Goal: Task Accomplishment & Management: Complete application form

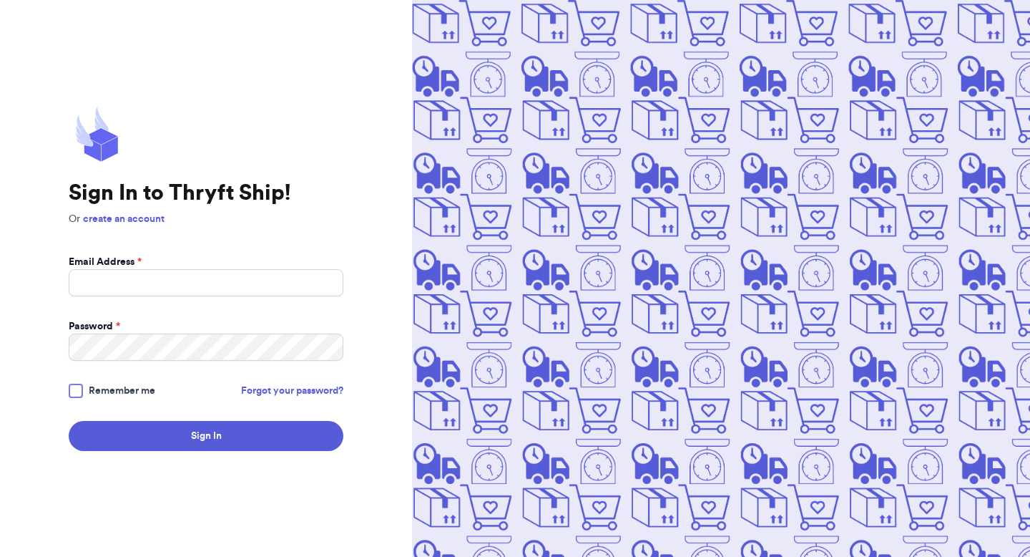
click at [250, 309] on form "Email Address * Password * Remember me Forgot your password? Sign In" at bounding box center [206, 353] width 275 height 196
click at [250, 291] on input "Email Address *" at bounding box center [206, 282] width 275 height 27
click at [0, 556] on com-1password-button at bounding box center [0, 557] width 0 height 0
click at [303, 284] on input "Email Address *" at bounding box center [206, 282] width 275 height 27
type input "Valeria@thryftship.com"
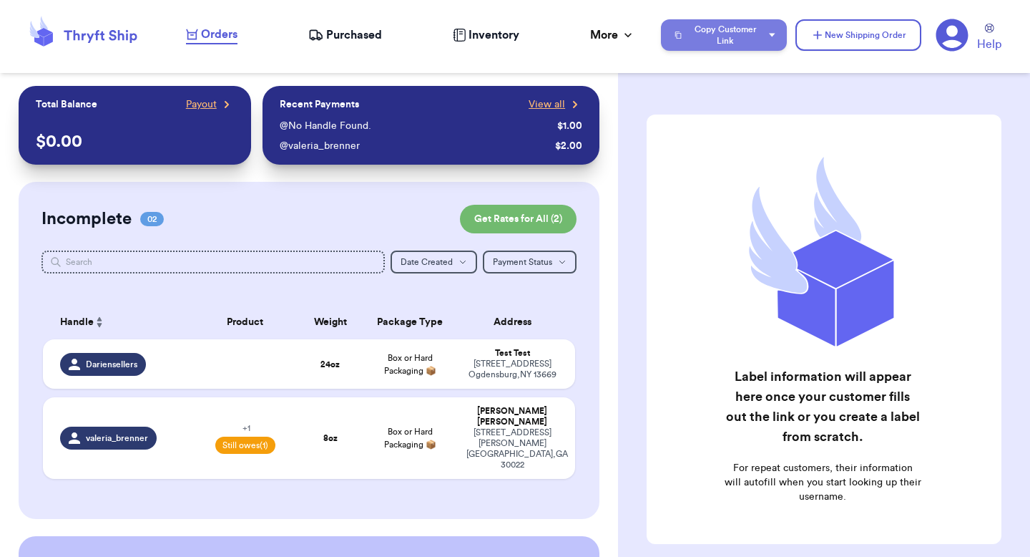
click at [720, 26] on button "Copy Customer Link" at bounding box center [724, 34] width 126 height 31
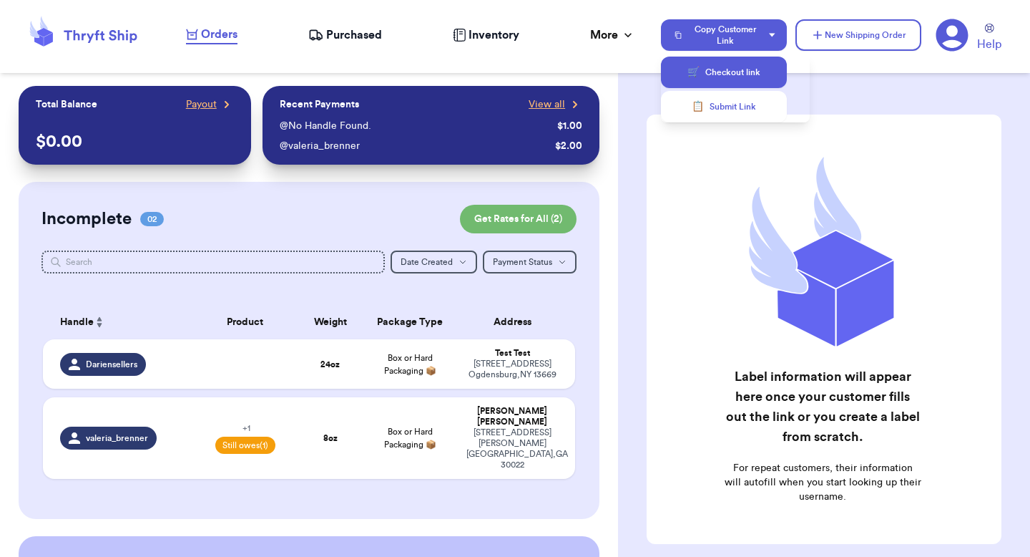
click at [703, 72] on button "🛒 Checkout link" at bounding box center [724, 72] width 126 height 31
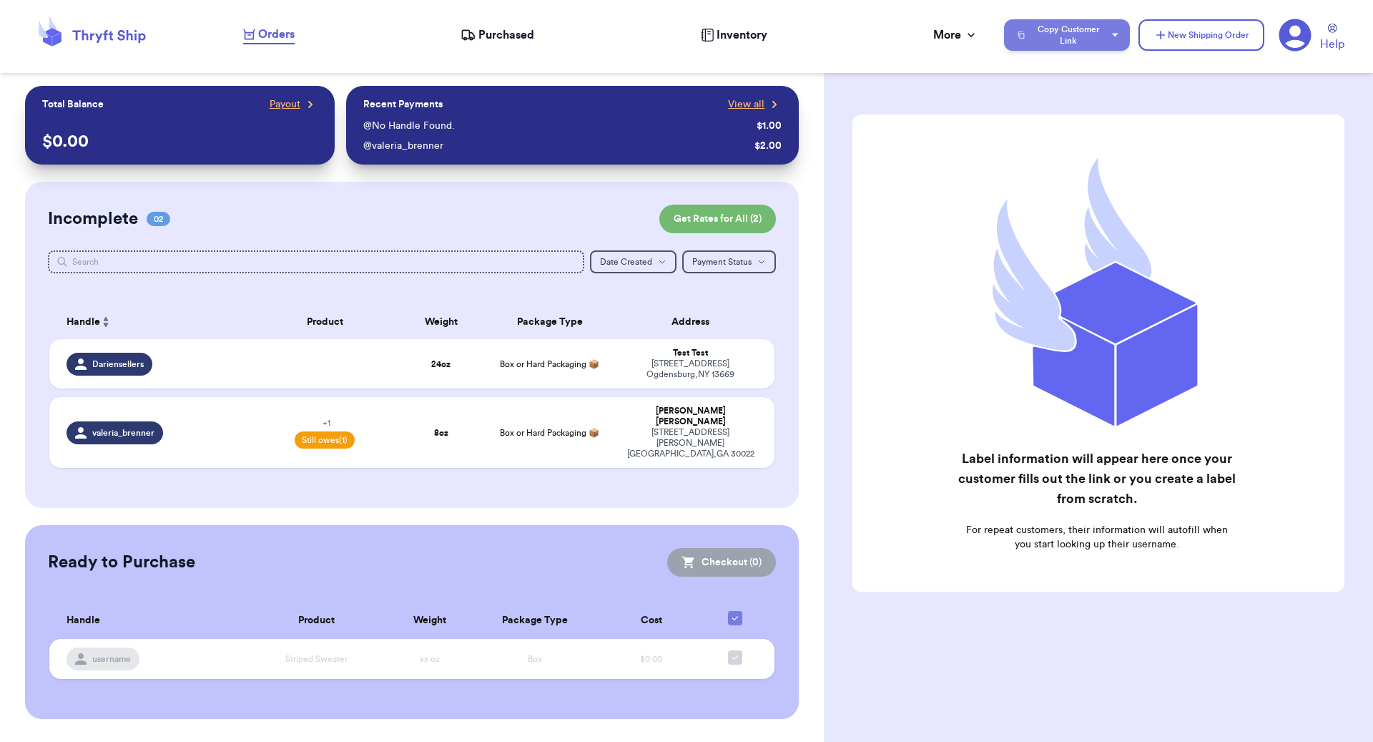
click at [1029, 36] on button "Copy Customer Link" at bounding box center [1067, 34] width 126 height 31
click at [1029, 104] on button "📋 Submit Link" at bounding box center [1067, 106] width 126 height 31
click at [1029, 46] on button "New Shipping Order" at bounding box center [1202, 34] width 126 height 31
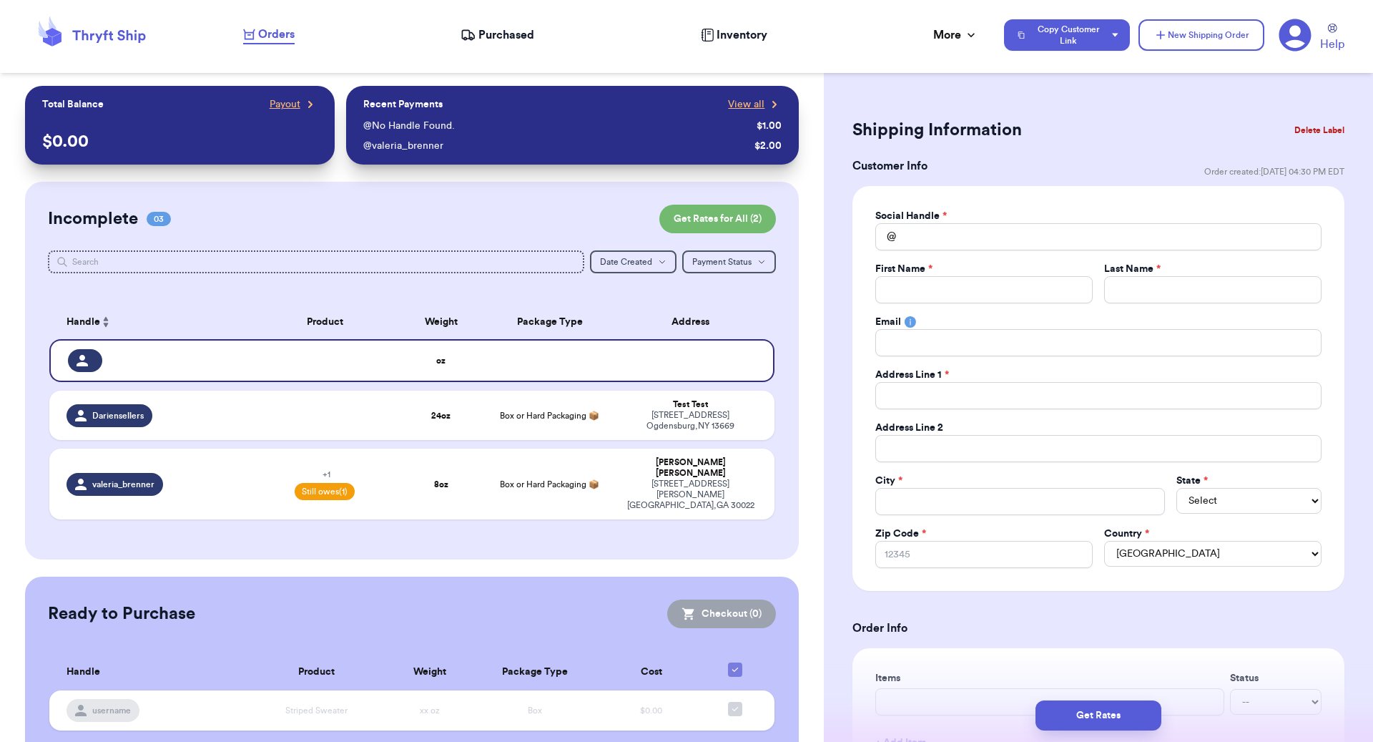
click at [973, 252] on div "Social Handle * @ First Name * Last Name * Email Address Line 1 * Address Line …" at bounding box center [1099, 388] width 446 height 359
click at [973, 246] on input "Total Amount Paid" at bounding box center [1099, 236] width 446 height 27
type input "e"
type input "el"
type input "elm"
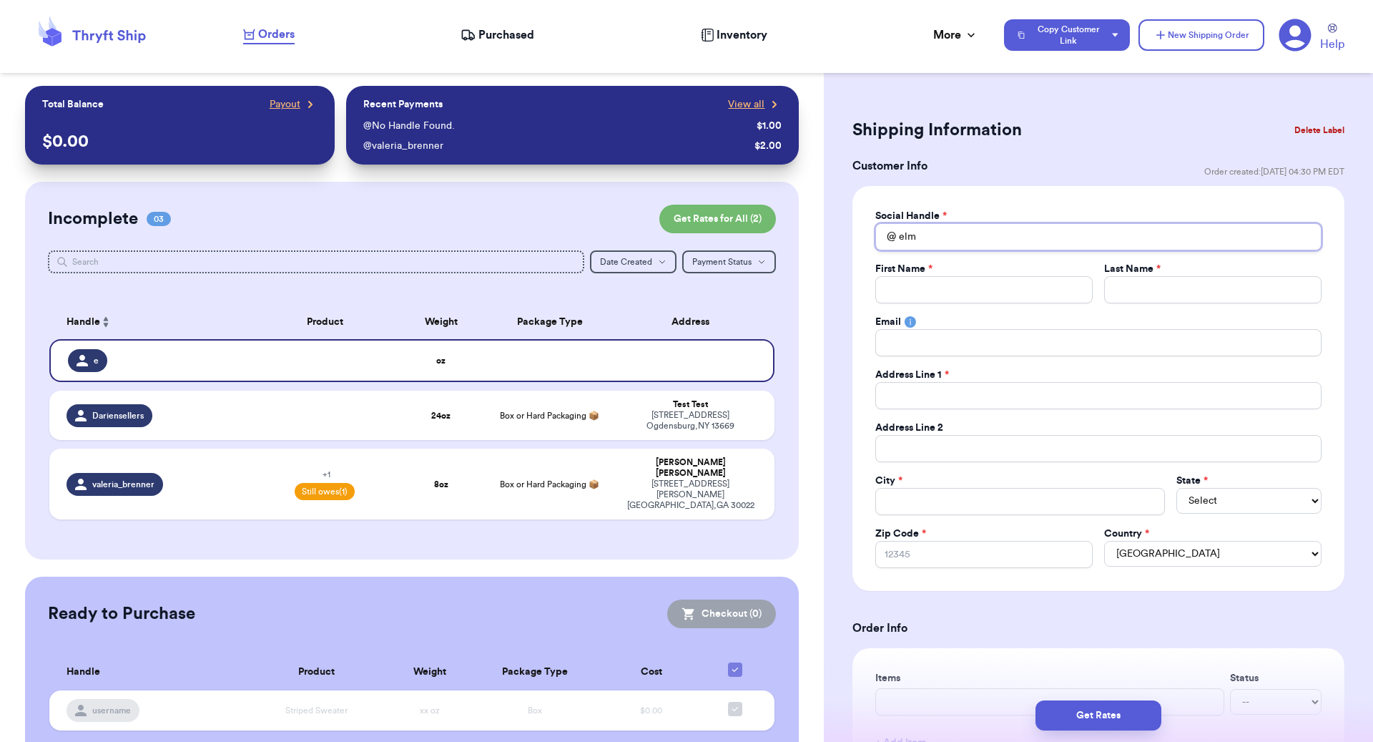
type input "elmo"
type input "e"
type input "el"
type input "elm"
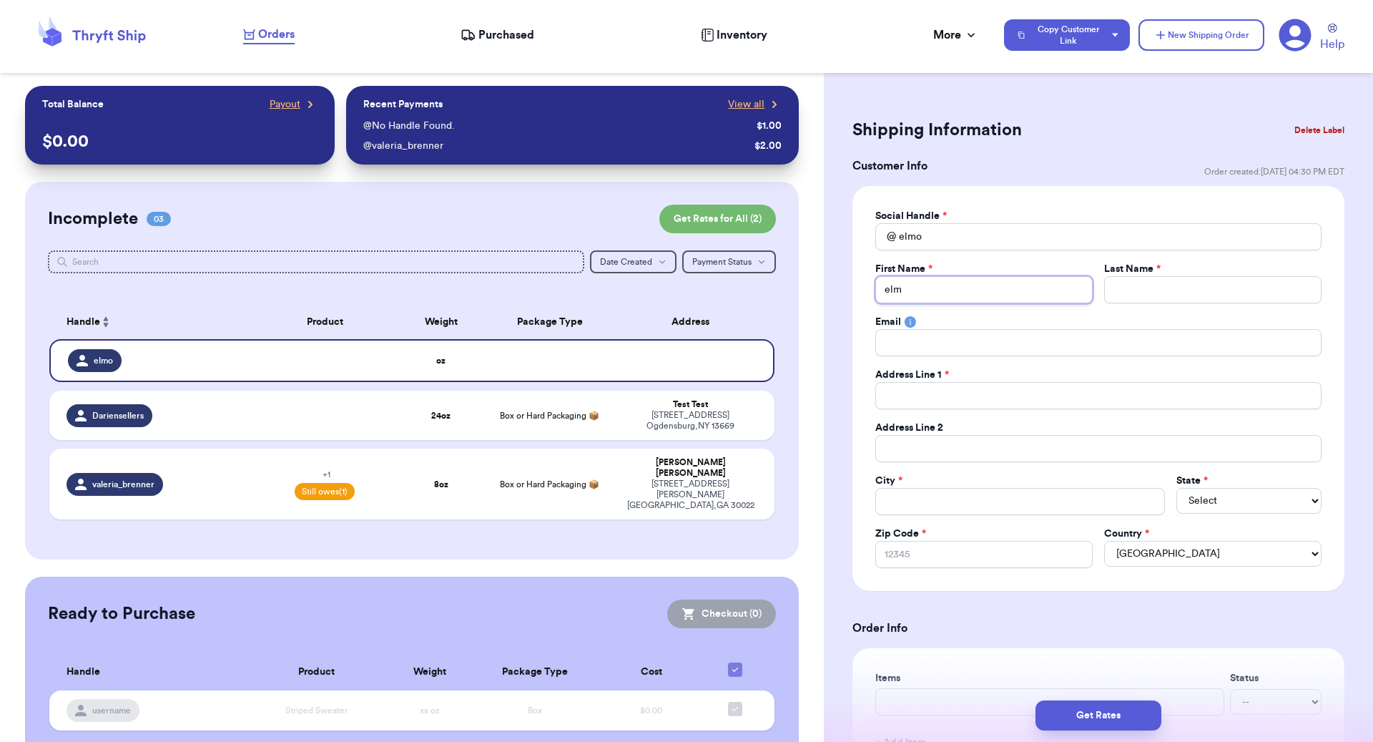
type input "elmo"
type input "e"
type input "el"
type input "elm"
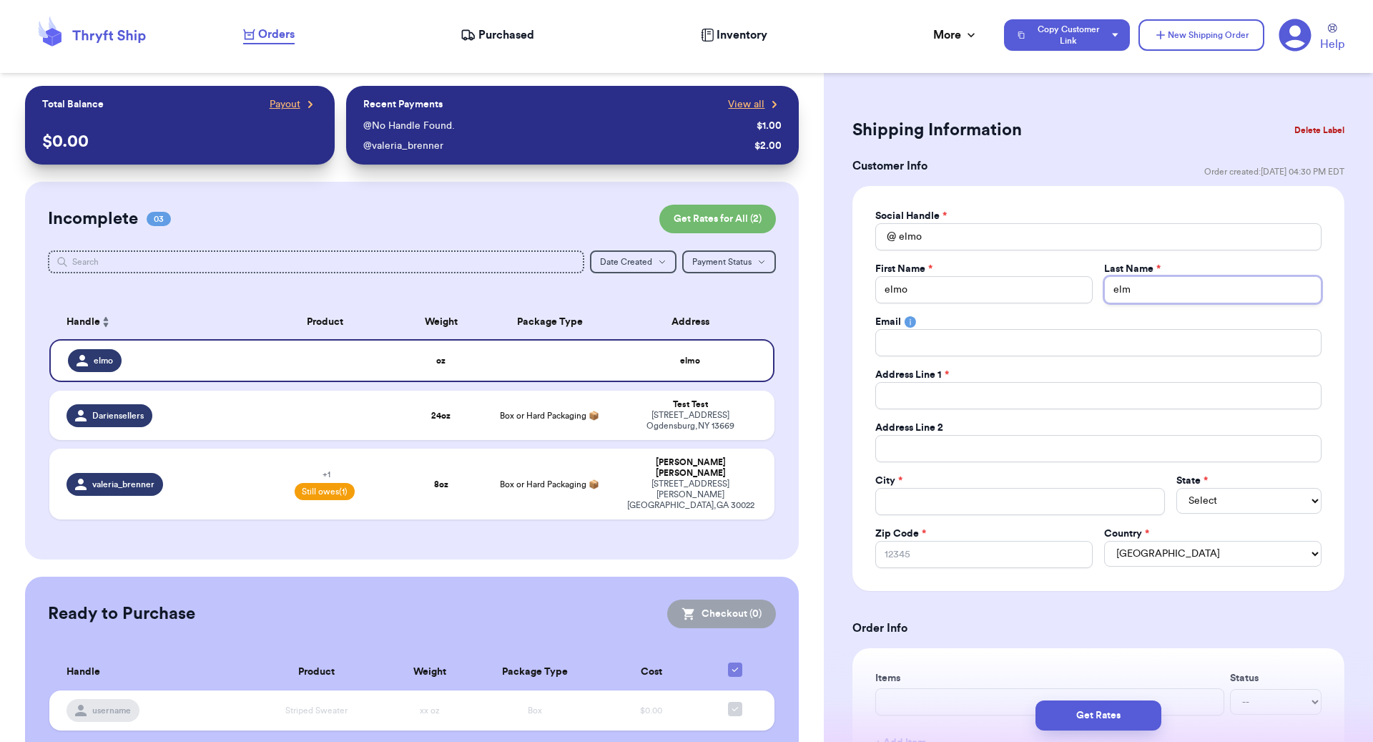
type input "elmo"
type input "elmos"
type input "elmoso"
type input "elmoson"
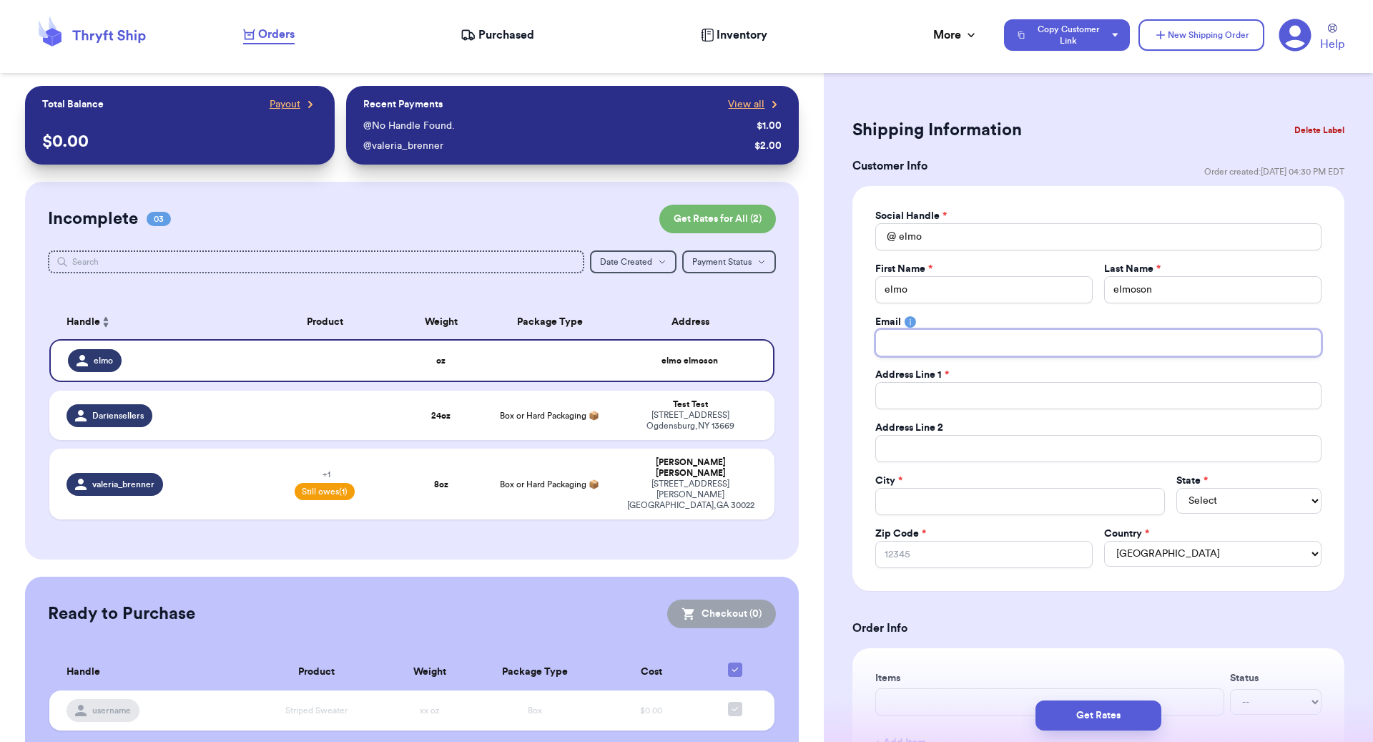
type input "e"
type input "el"
type input "elm"
type input "elmo"
type input "elmo@"
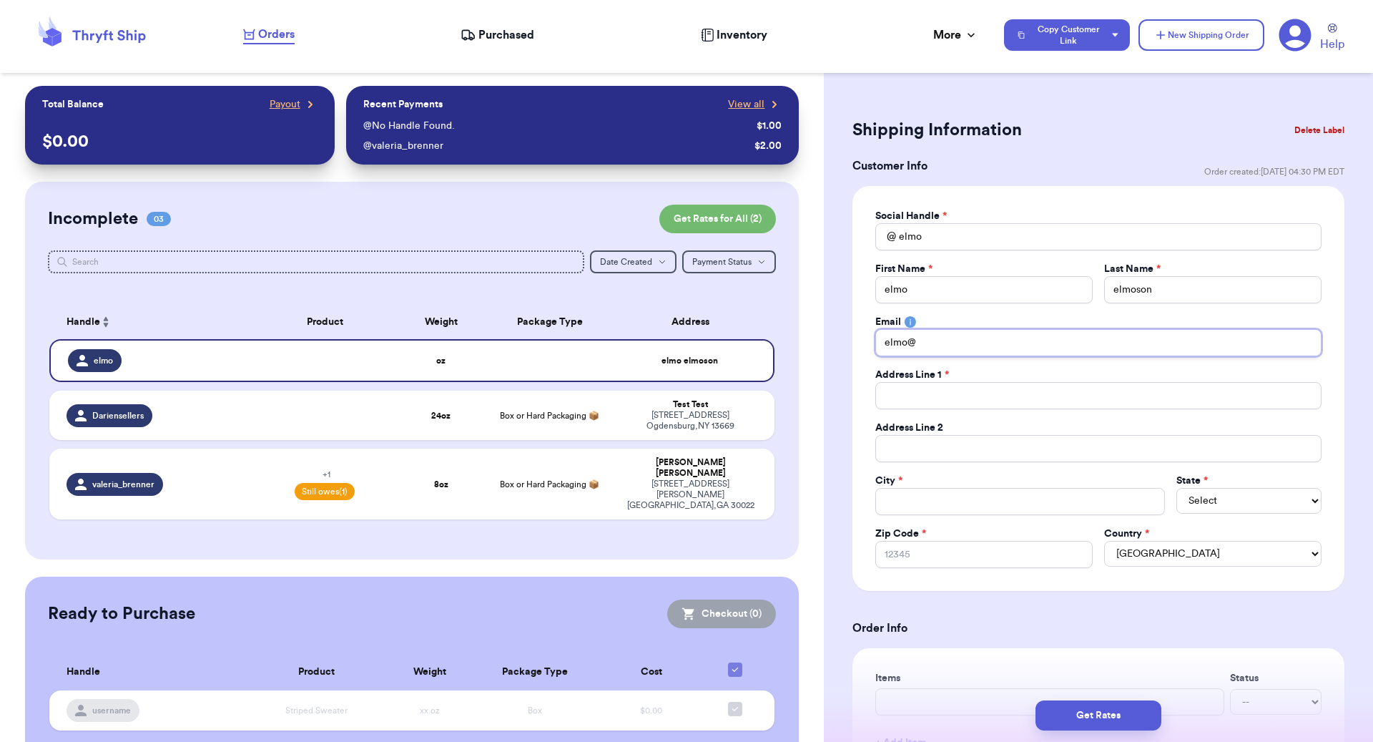
type input "elmo@t"
type input "elmo@th"
type input "elmo@thr"
type input "elmo@thry"
type input "elmo@thryf"
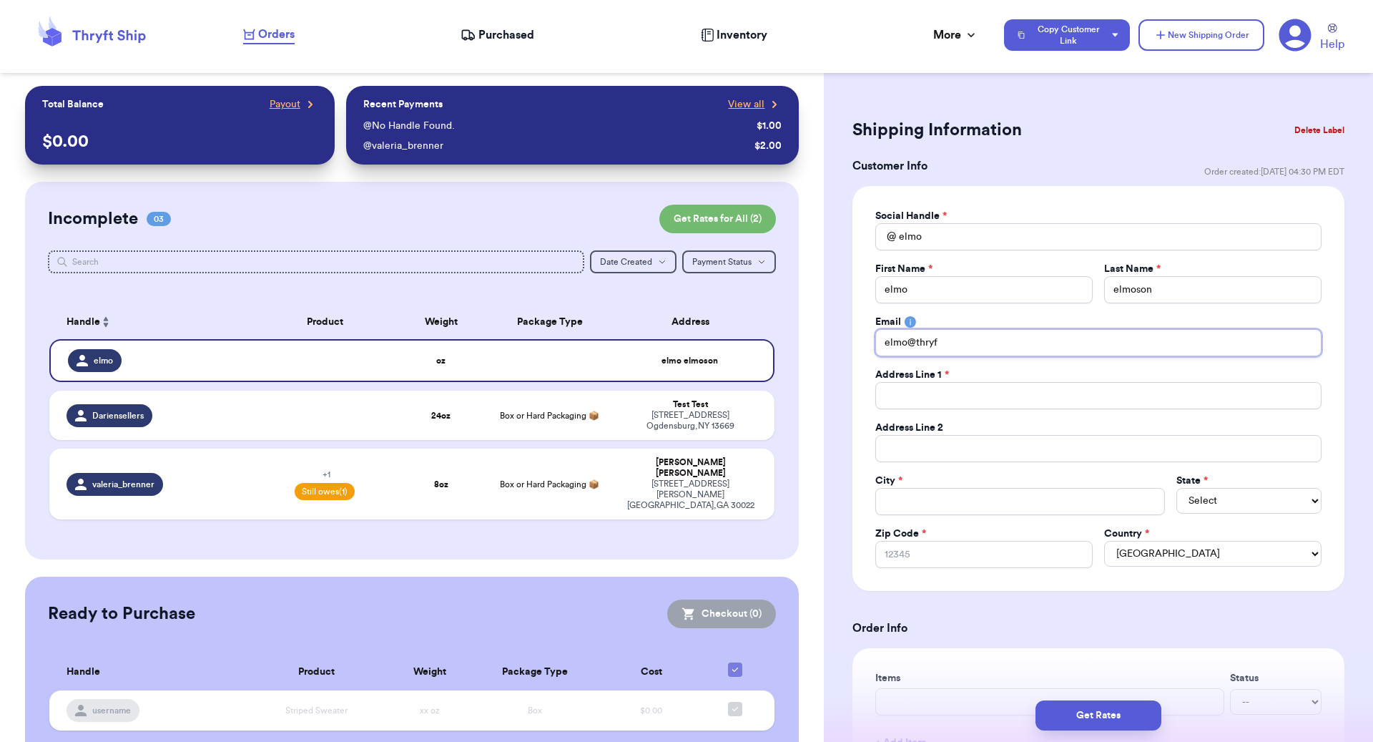
type input "elmo@thryft"
type input "elmo@thryfts"
type input "elmo@thryftsh"
type input "elmo@thryftshi"
type input "elmo@thryftship"
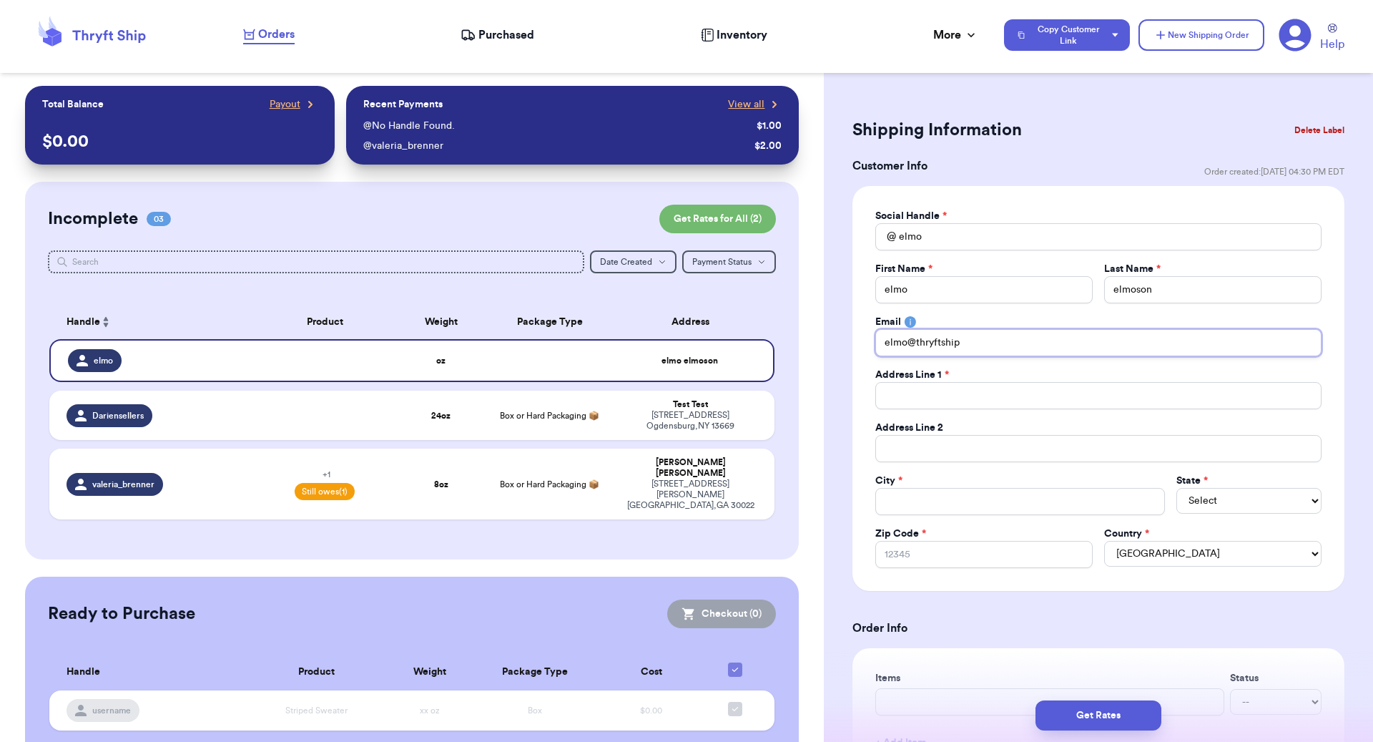
type input "elmo@thryftship."
type input "elmo@thryftship.c"
type input "elmo@thryftship.co"
type input "elmo@thryftship.com"
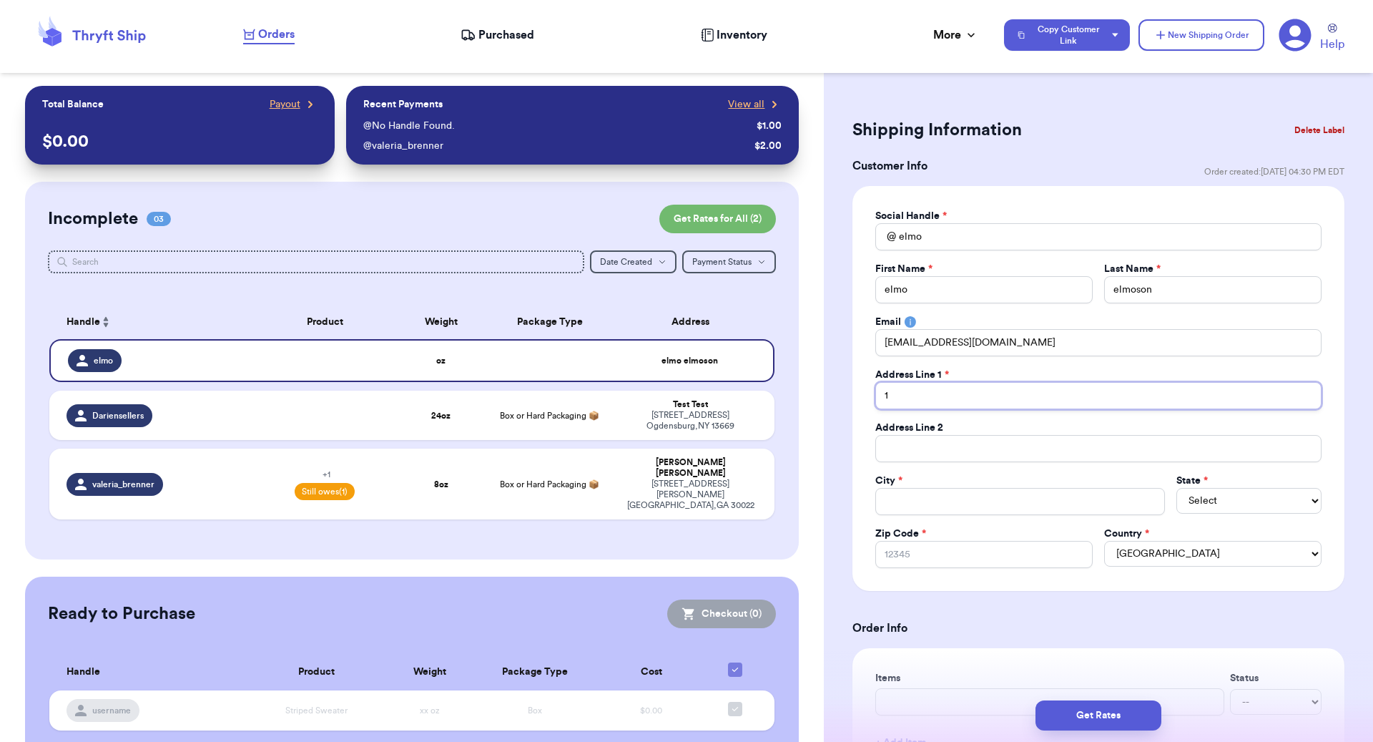
type input "1"
type input "12"
type input "123"
type input "123 s"
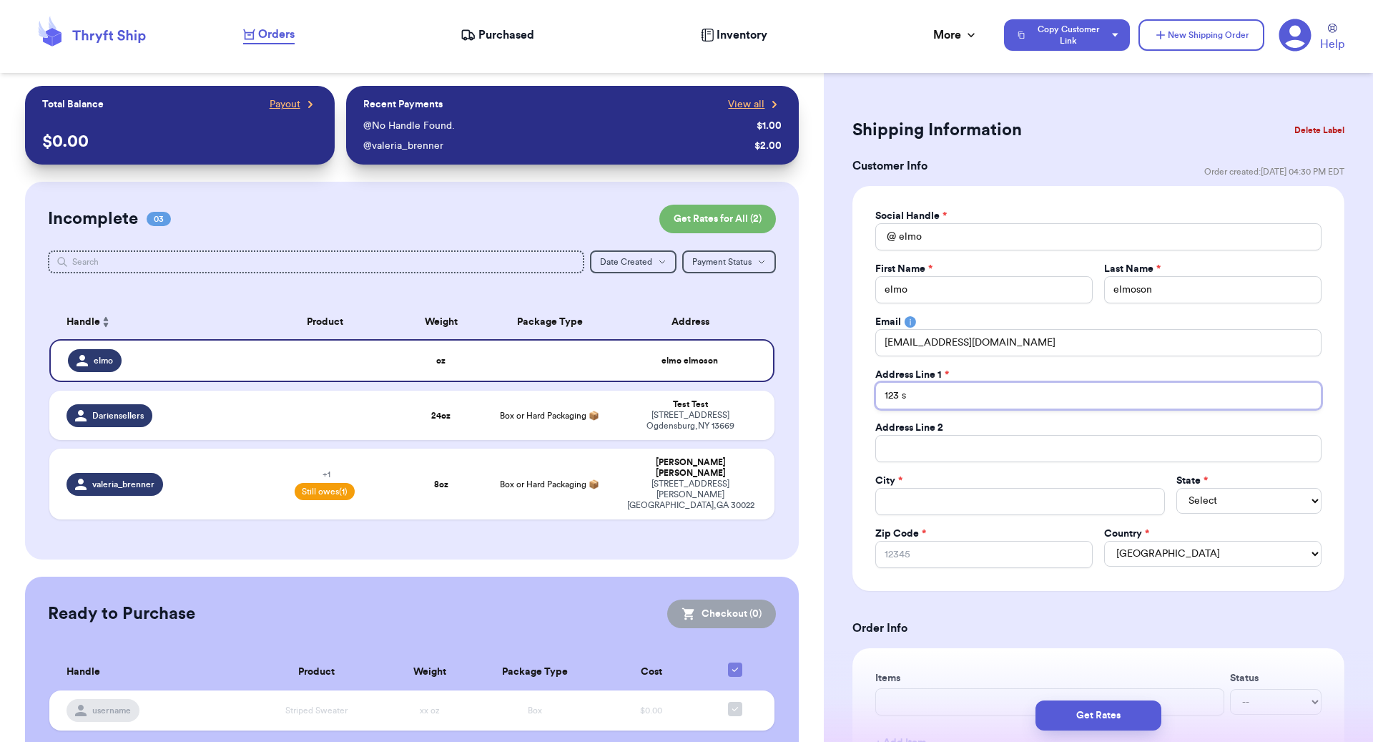
type input "123 se"
type input "123 ses"
type input "123 sesa"
type input "123 sesam"
type input "123 sesame"
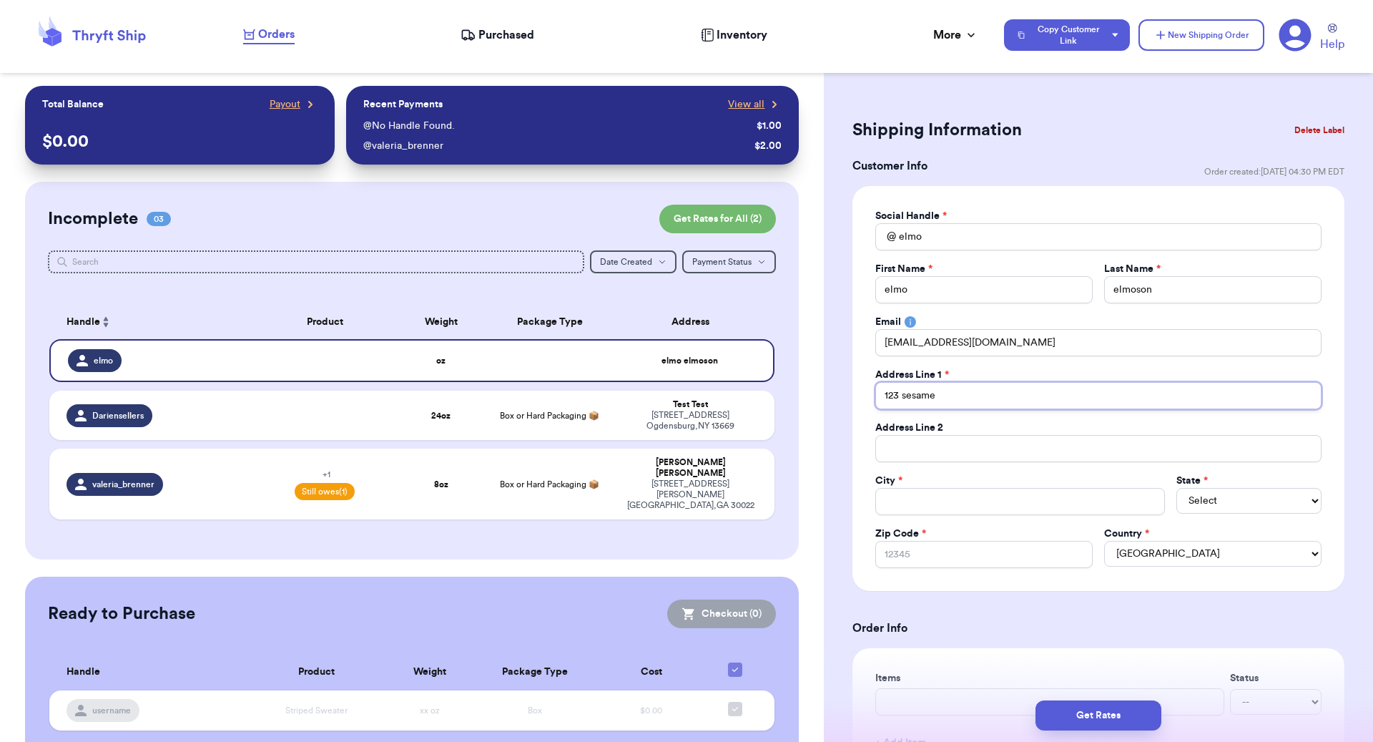
type input "123 sesame"
type input "123 sesame s"
type input "123 sesame st"
type input "123 sesame str"
type input "123 sesame stre"
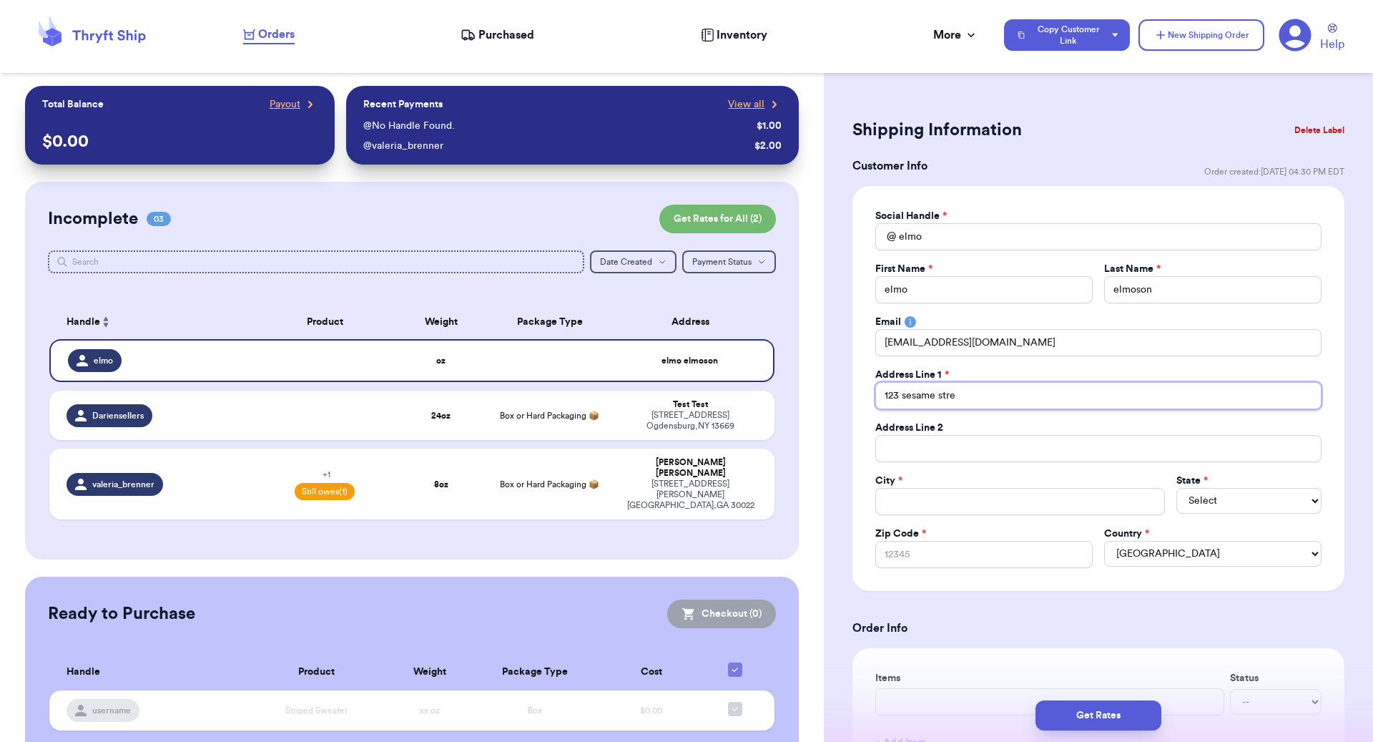
type input "123 sesame stree"
type input "123 sesame street"
type input "N"
type input "Ne"
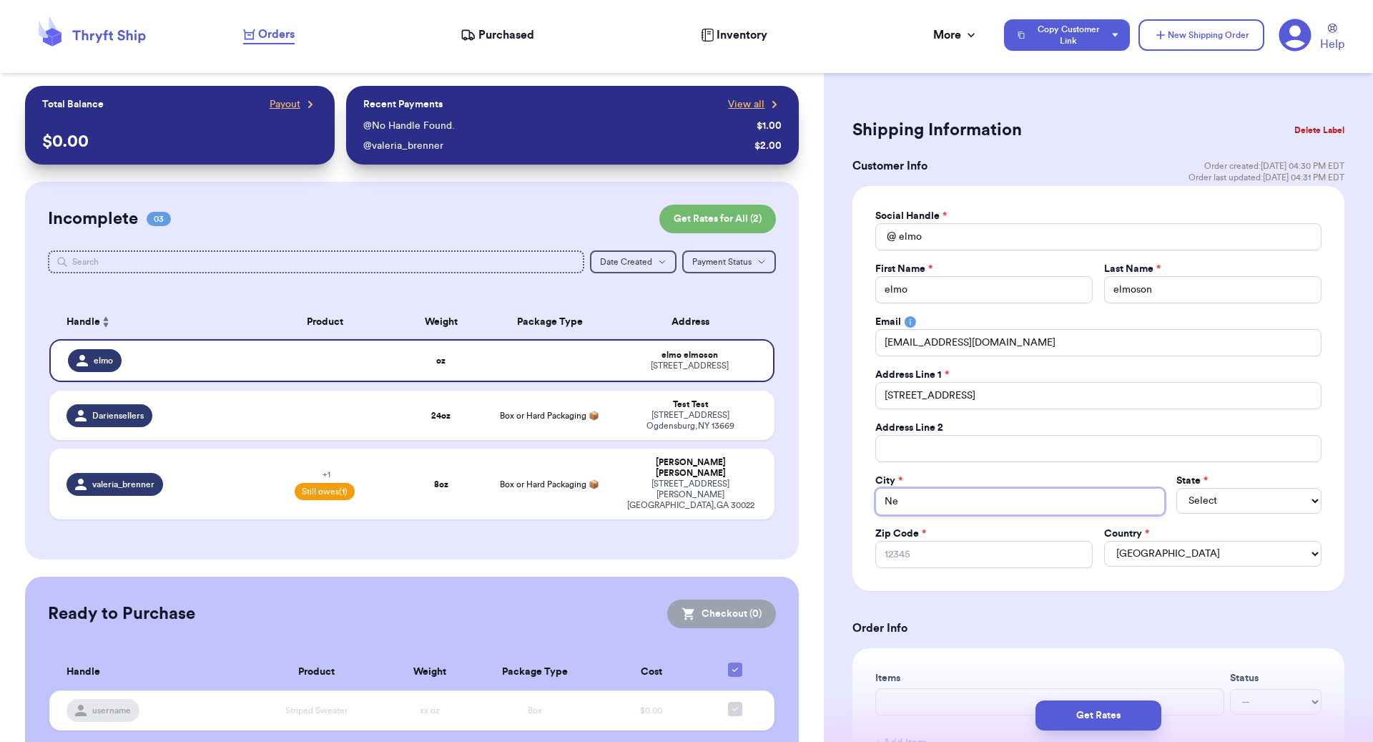
type input "New"
type input "New /"
type input "New /y"
type input "New /"
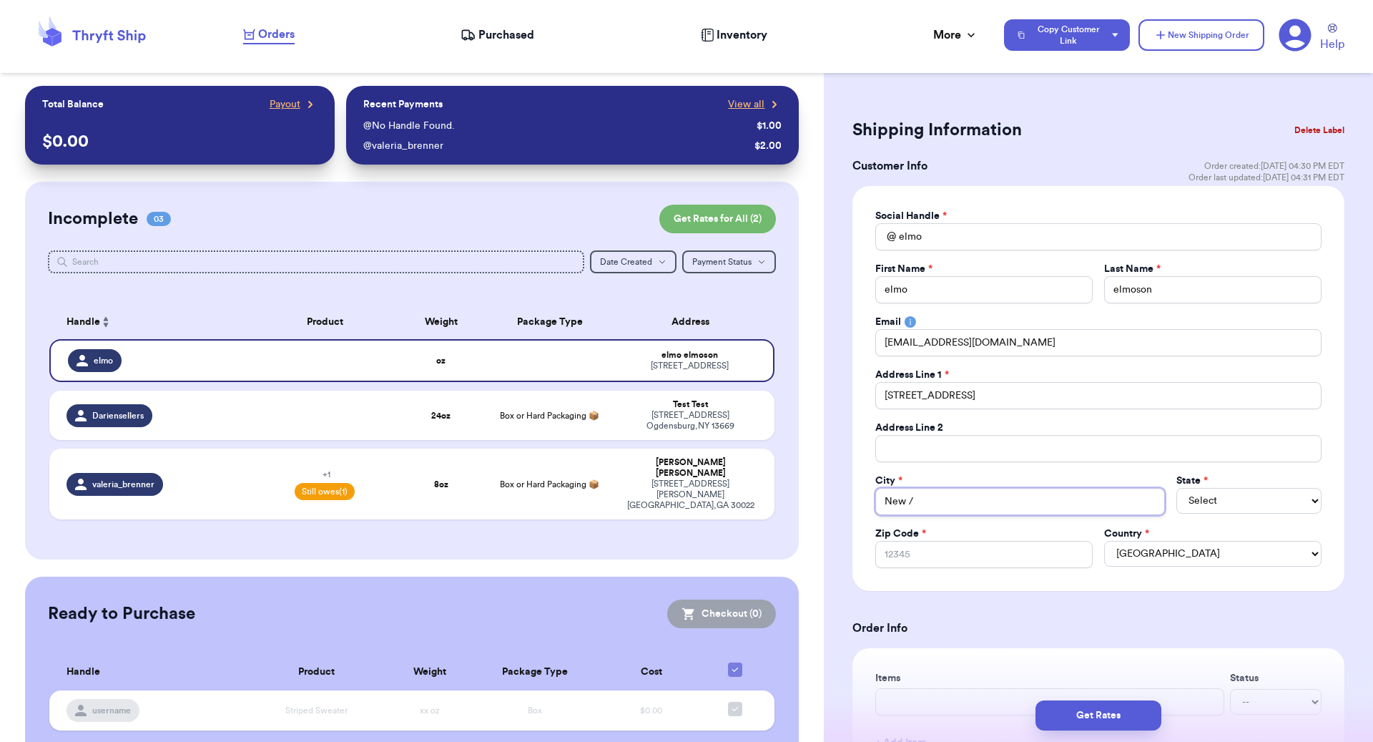
type input "New"
type input "New Y"
type input "New Yo"
type input "New Yor"
type input "[US_STATE]"
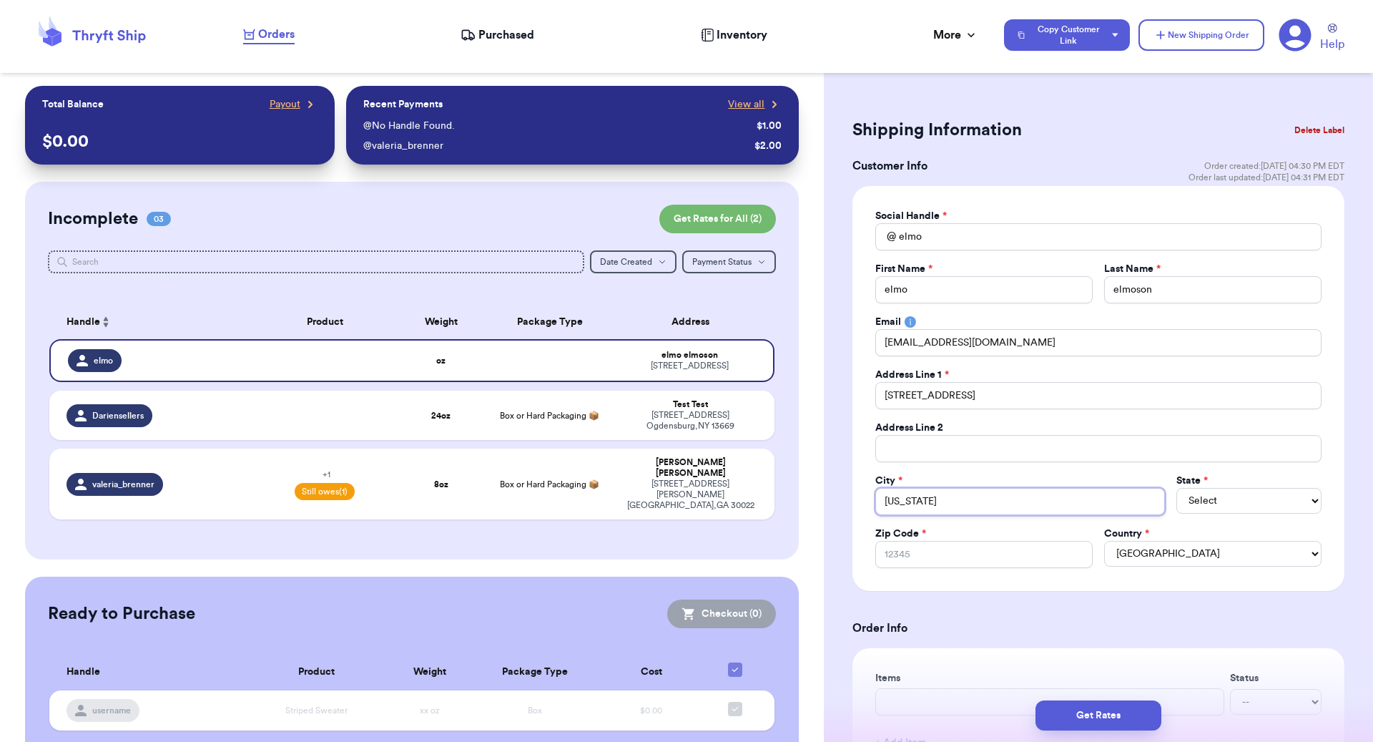
type input "[US_STATE]"
type input "New York C"
type input "New York Ci"
type input "New York Cit"
type input "[US_STATE][GEOGRAPHIC_DATA]"
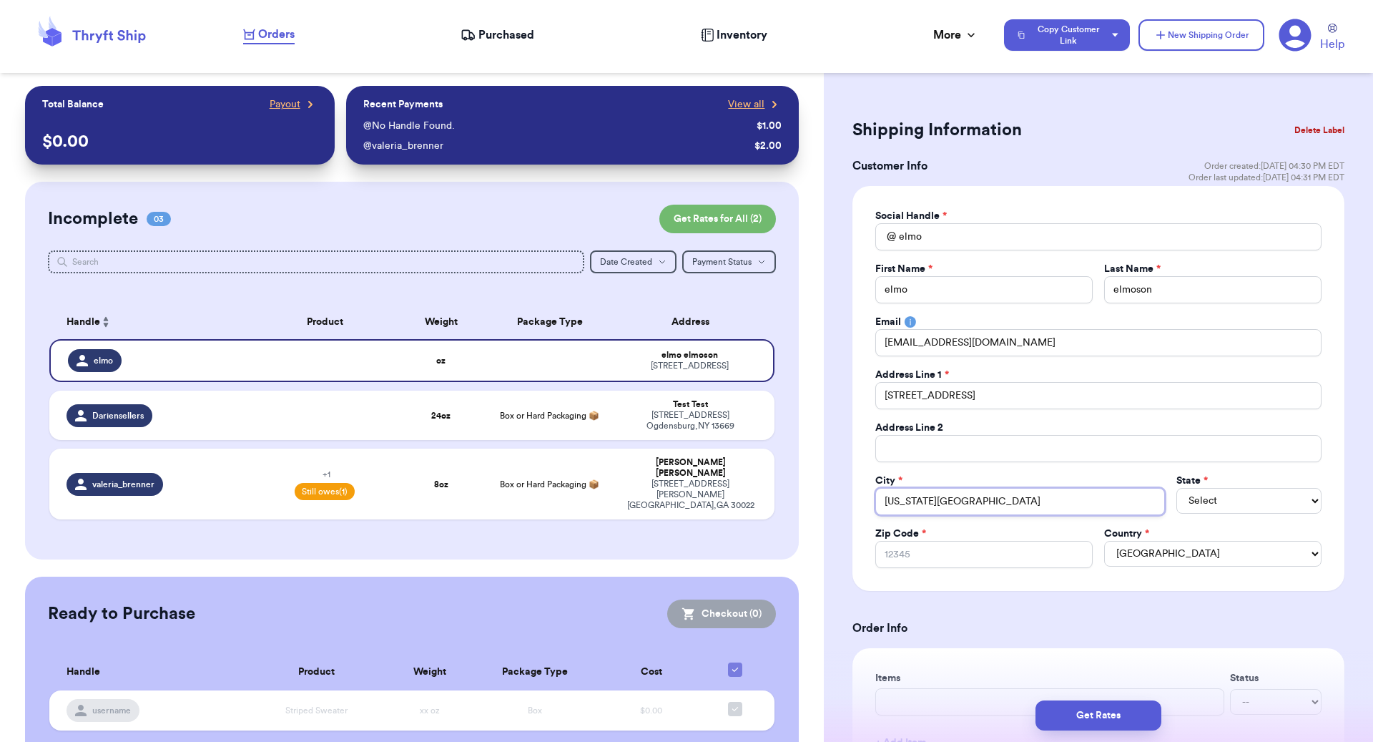
type input "[US_STATE][GEOGRAPHIC_DATA]"
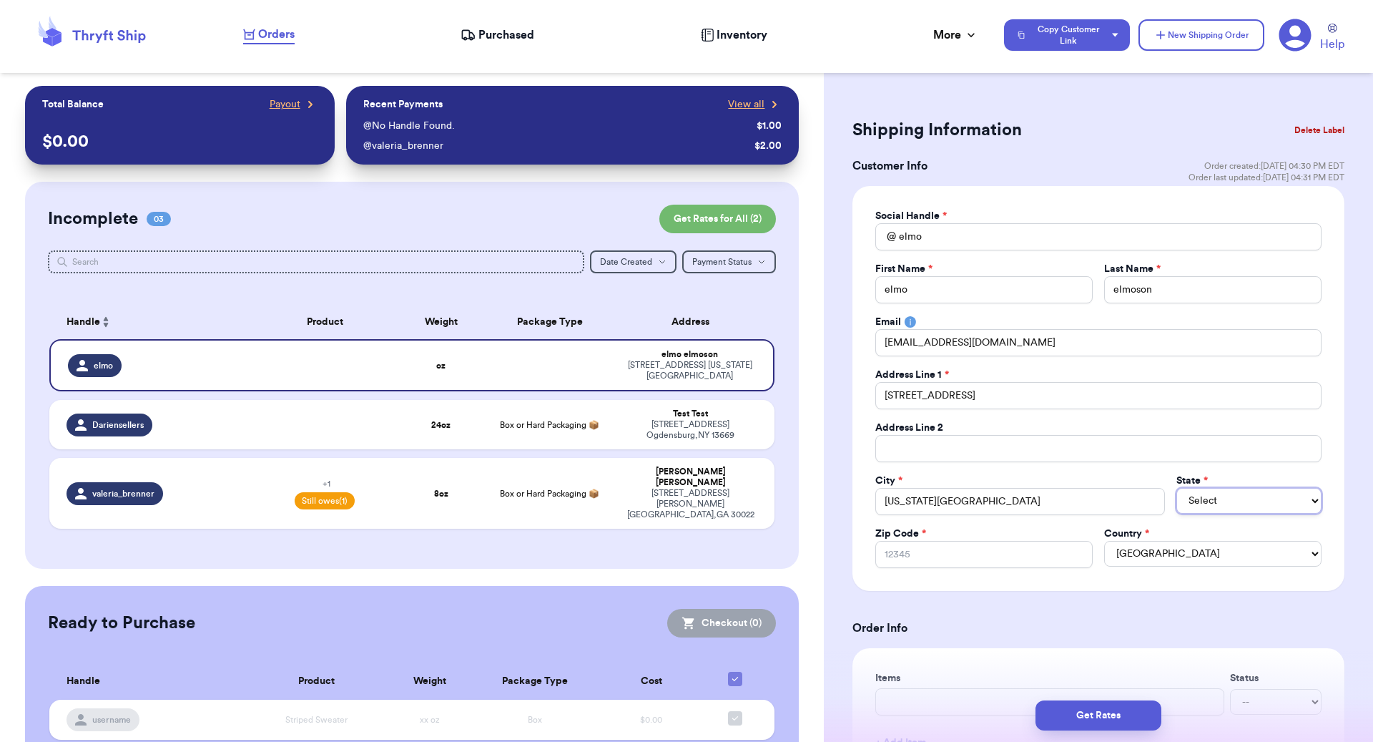
select select "NE"
click at [1029, 504] on select "AL AK AZ AR CA CO CT DE DC FL GA HI ID IL IN IA KS KY LA ME MD MA MI MN MS MO M…" at bounding box center [1249, 501] width 145 height 26
select select "NY"
click at [1029, 488] on select "AL AK AZ AR CA CO CT DE DC FL GA HI ID IL IN IA KS KY LA ME MD MA MI MN MS MO M…" at bounding box center [1249, 501] width 145 height 26
click at [1001, 549] on input "Zip Code *" at bounding box center [984, 554] width 217 height 27
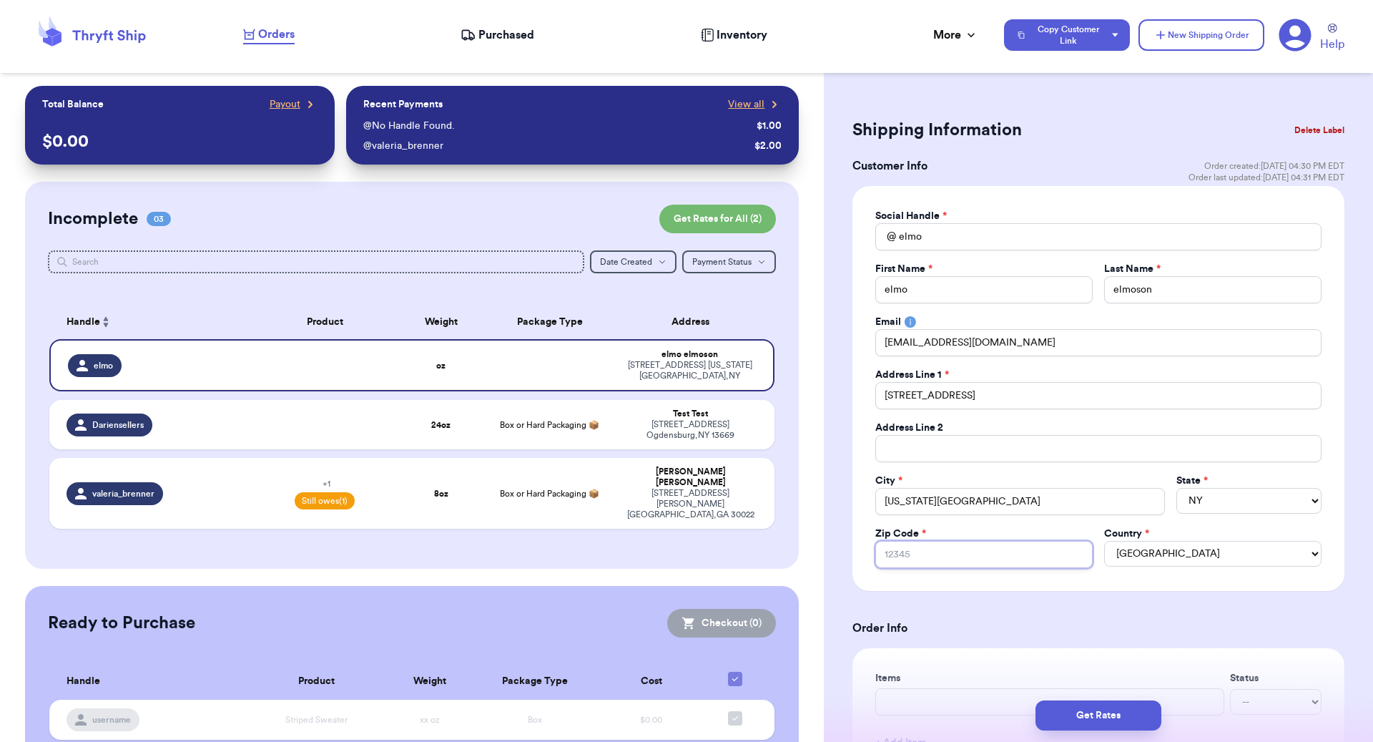
type input "2"
type input "23"
type input "234"
type input "2345"
click at [882, 553] on input "2345" at bounding box center [984, 554] width 217 height 27
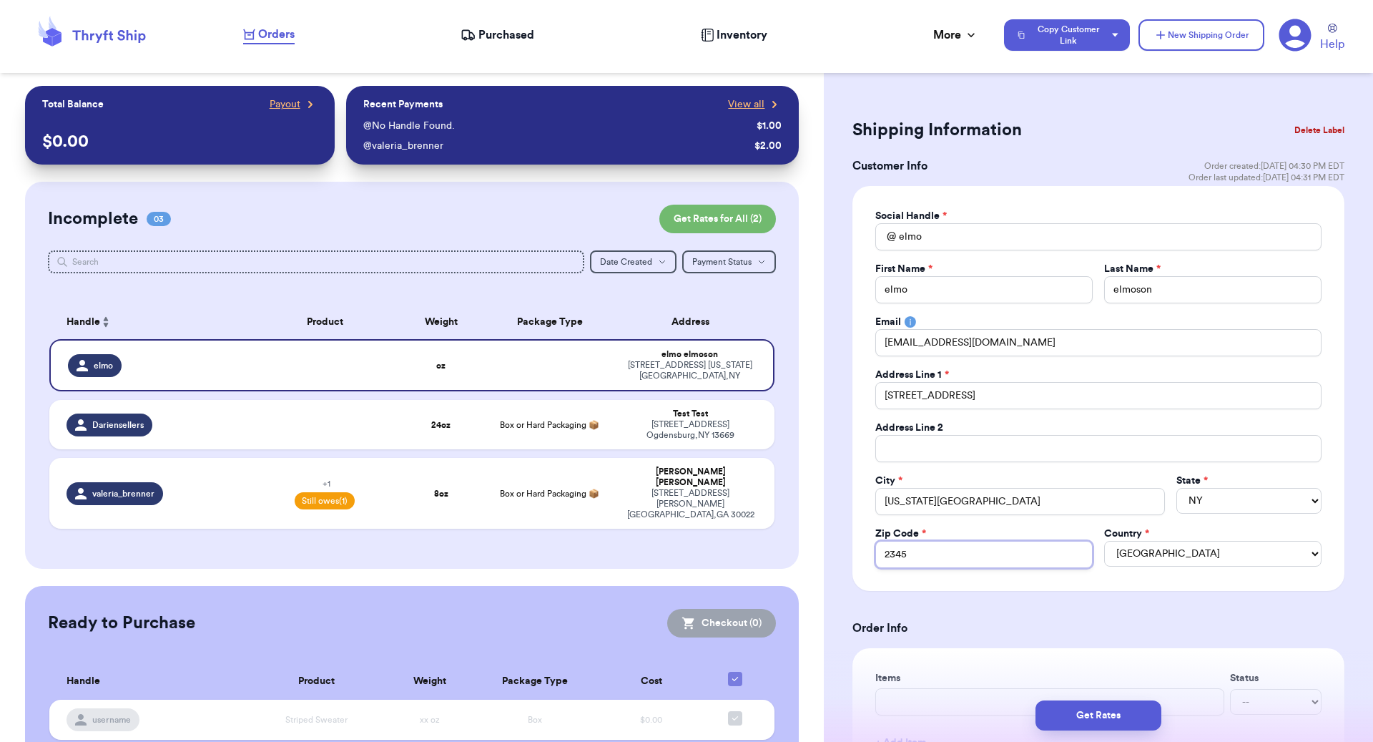
type input "12345"
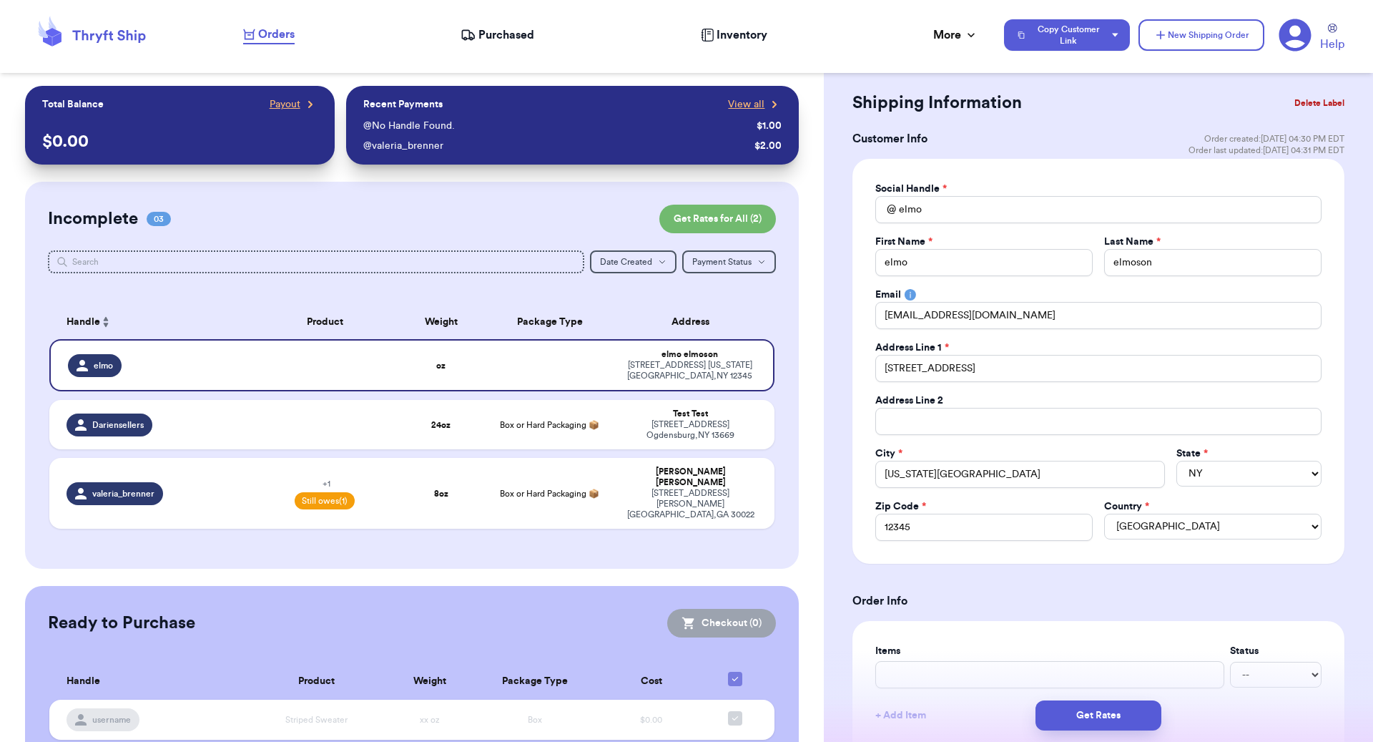
scroll to position [47, 0]
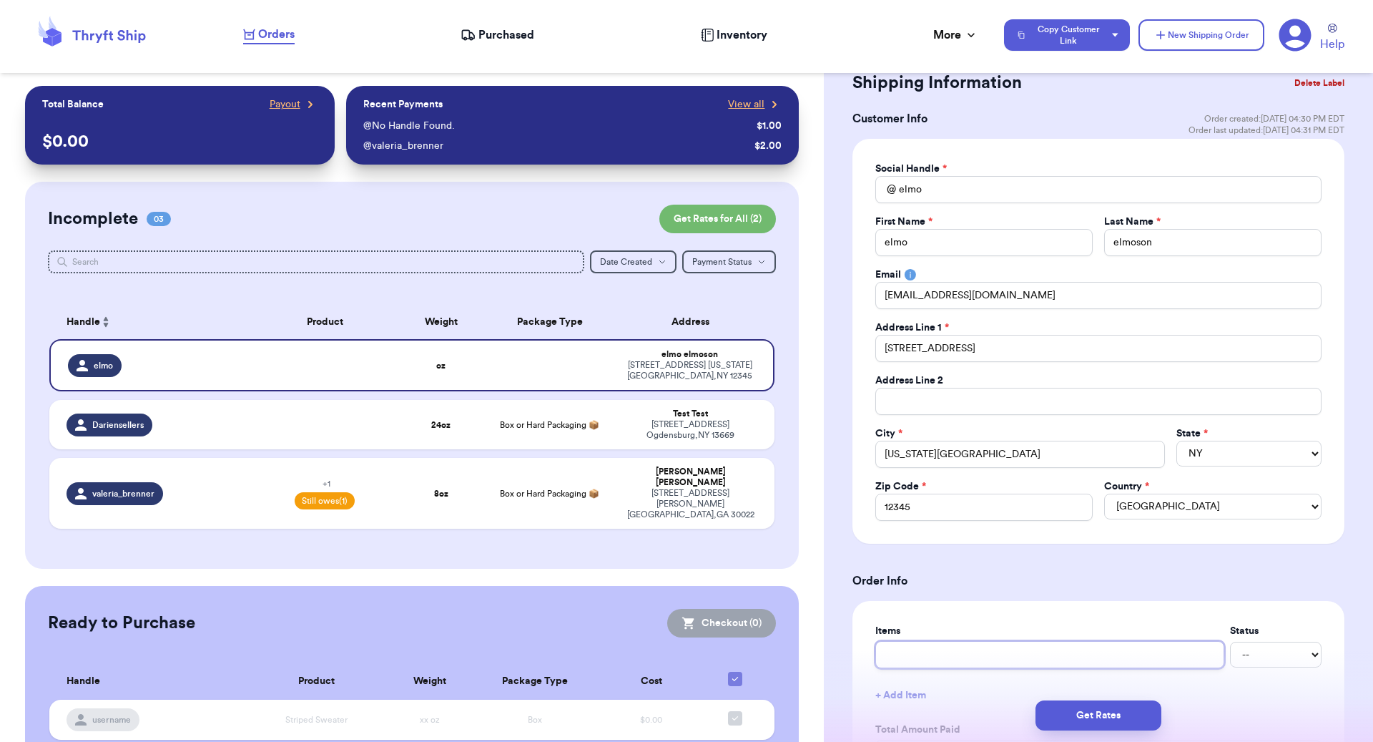
click at [910, 556] on input "text" at bounding box center [1050, 654] width 349 height 27
type input "R"
type input "Re"
type input "Red"
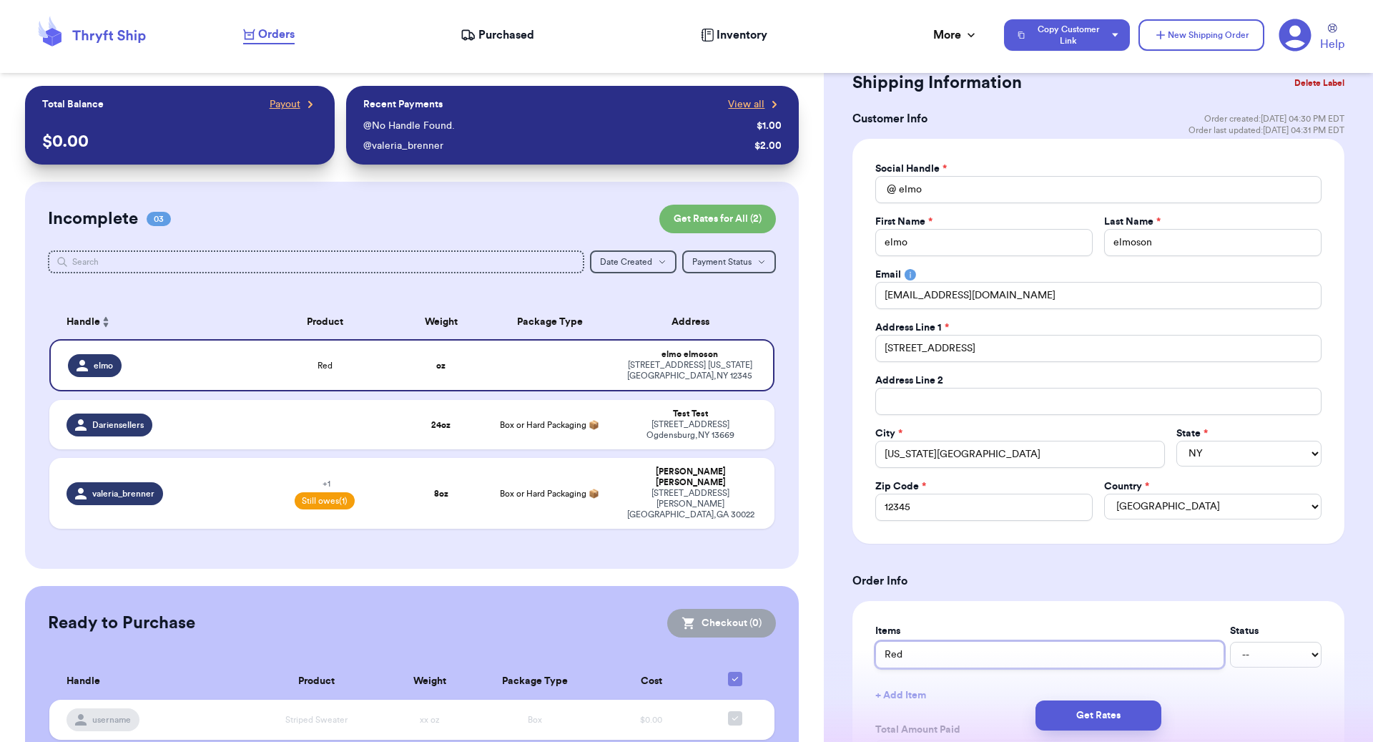
type input "Red s"
type input "Red se"
type input "Red sew"
type input "Red se"
type input "Red s"
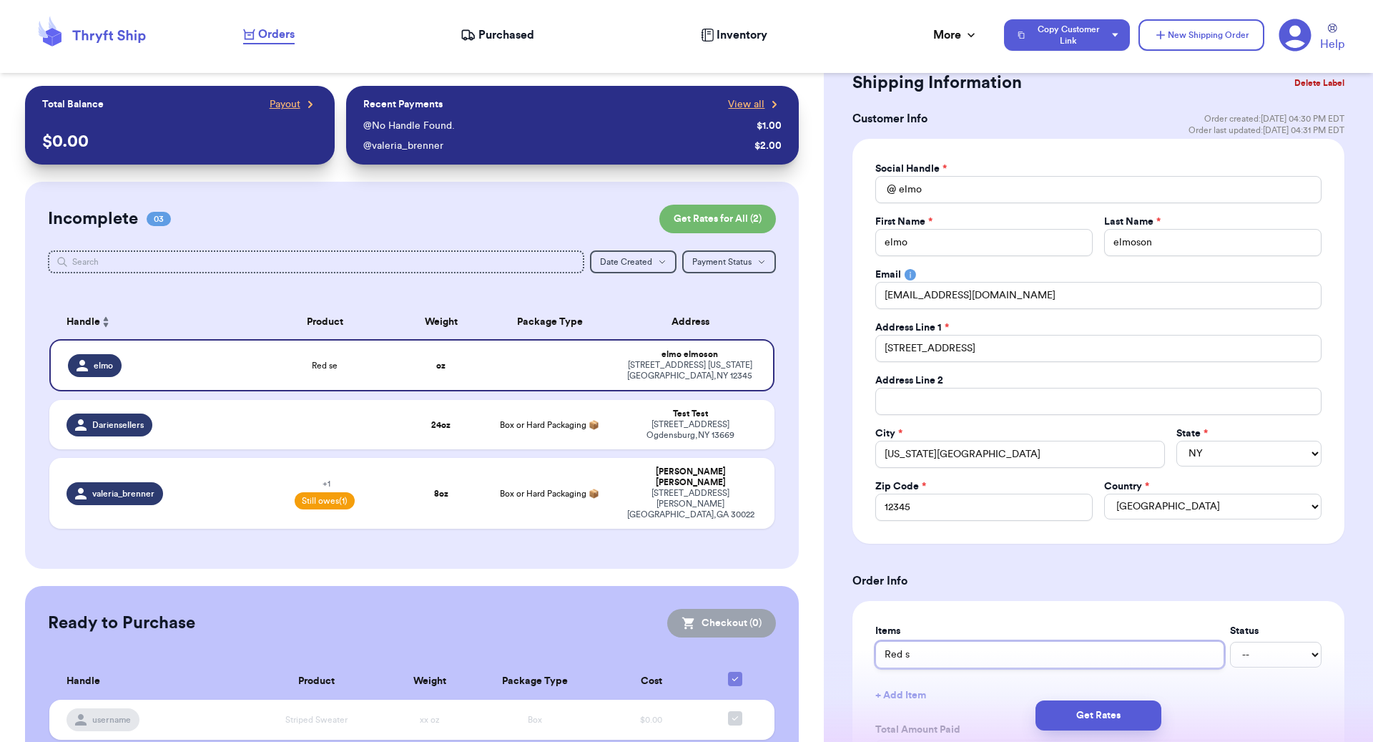
type input "Red se"
type input "Red s"
type input "Red sw"
type input "Red swe"
type input "Red swea"
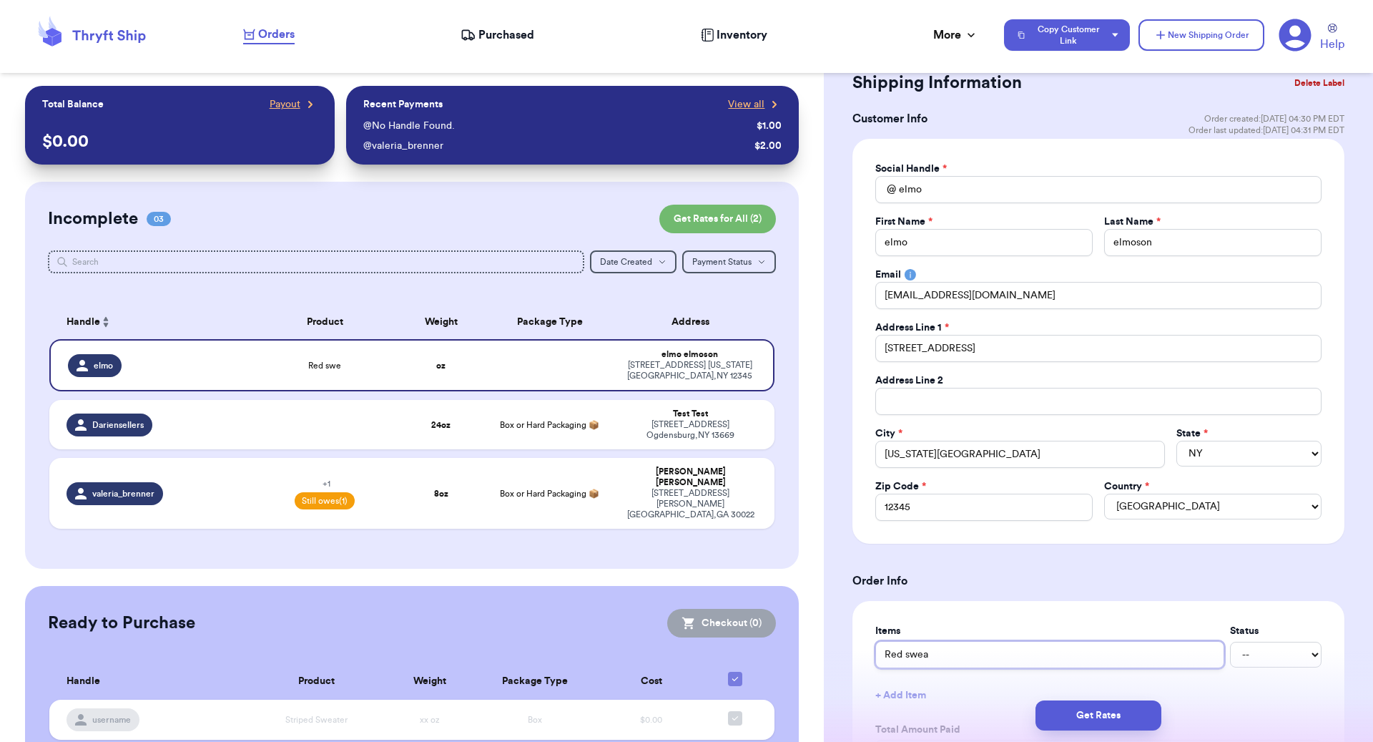
type input "Red sweat"
type input "Red sweate"
type input "Red sweater"
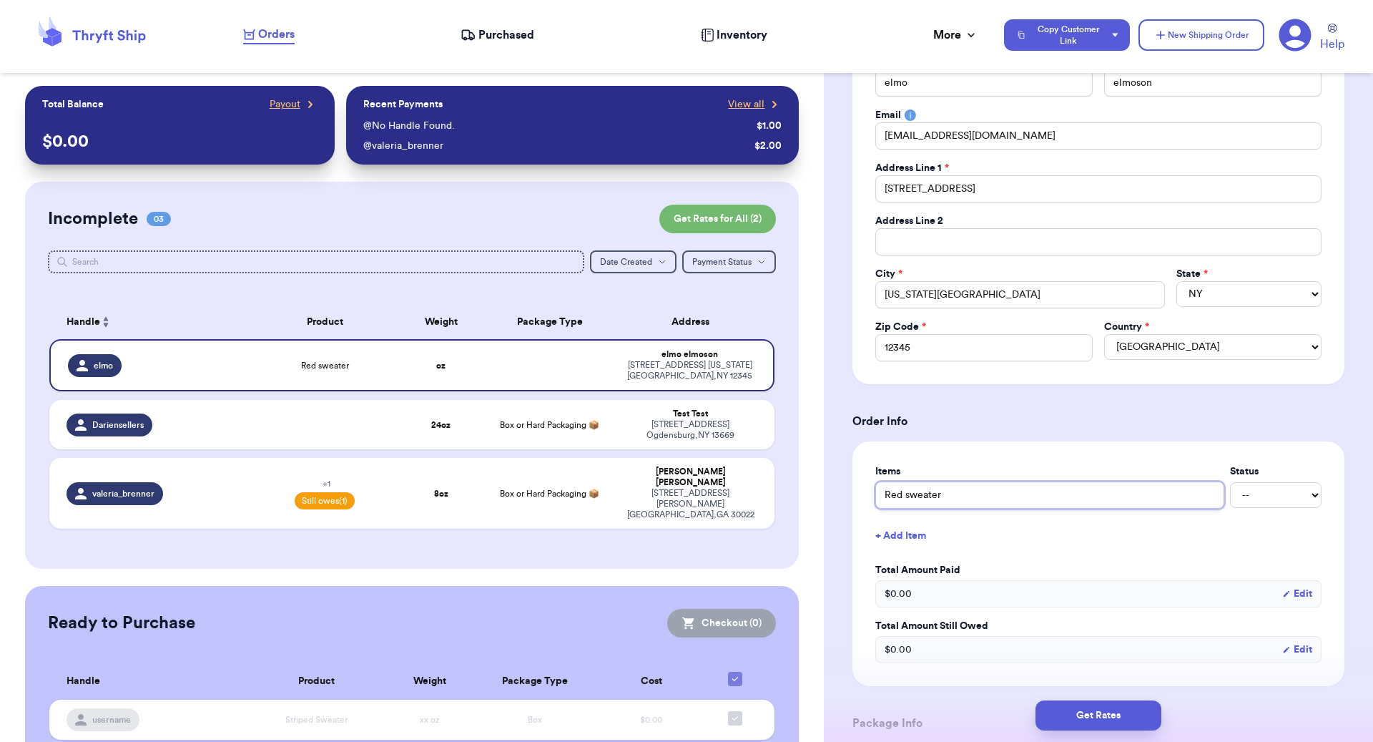
scroll to position [207, 0]
type input "Red sweater"
click at [969, 556] on div "$ 0.00 Edit" at bounding box center [1099, 648] width 446 height 27
click at [1029, 556] on button "Edit" at bounding box center [1298, 649] width 30 height 14
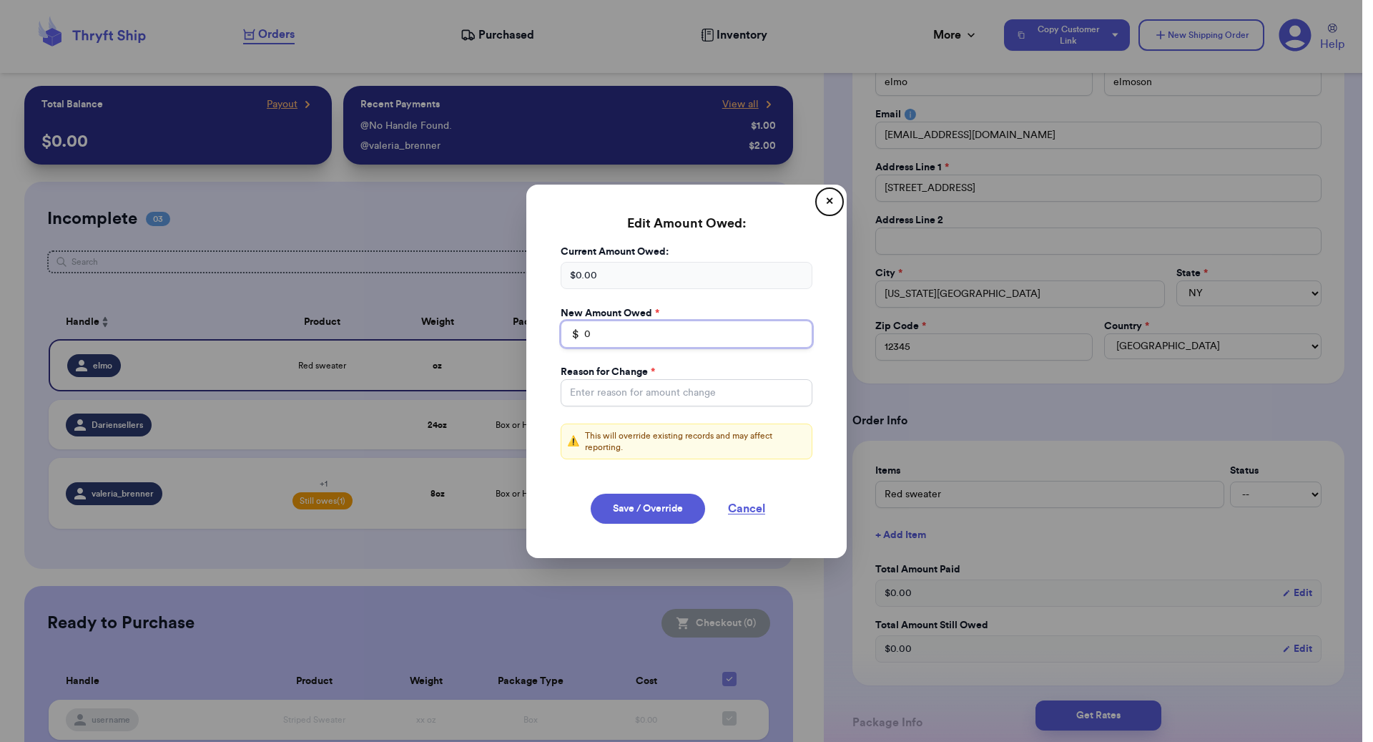
click at [625, 329] on input "0" at bounding box center [687, 333] width 252 height 27
click at [607, 383] on input "Total Amount Paid" at bounding box center [687, 392] width 252 height 27
click at [625, 505] on button "Save / Override" at bounding box center [648, 509] width 114 height 30
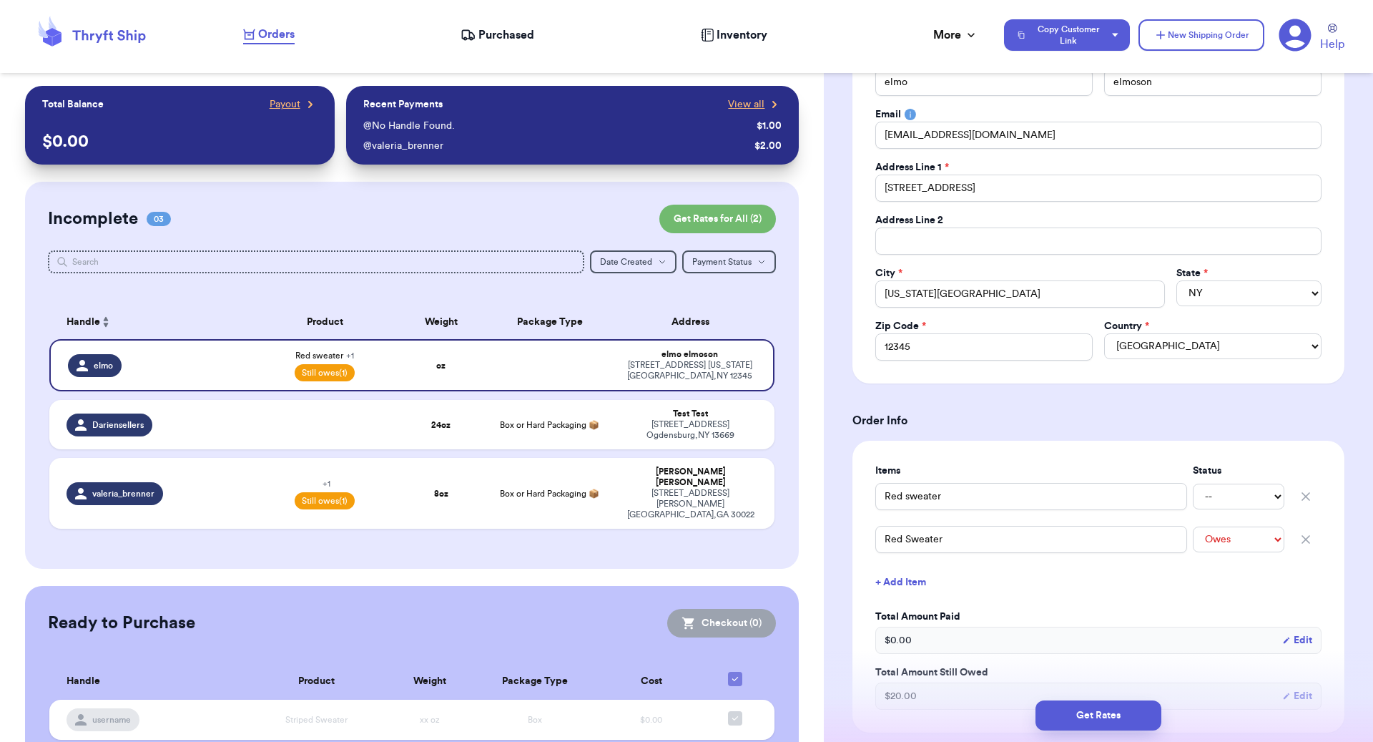
click at [1029, 492] on icon "button" at bounding box center [1306, 496] width 14 height 14
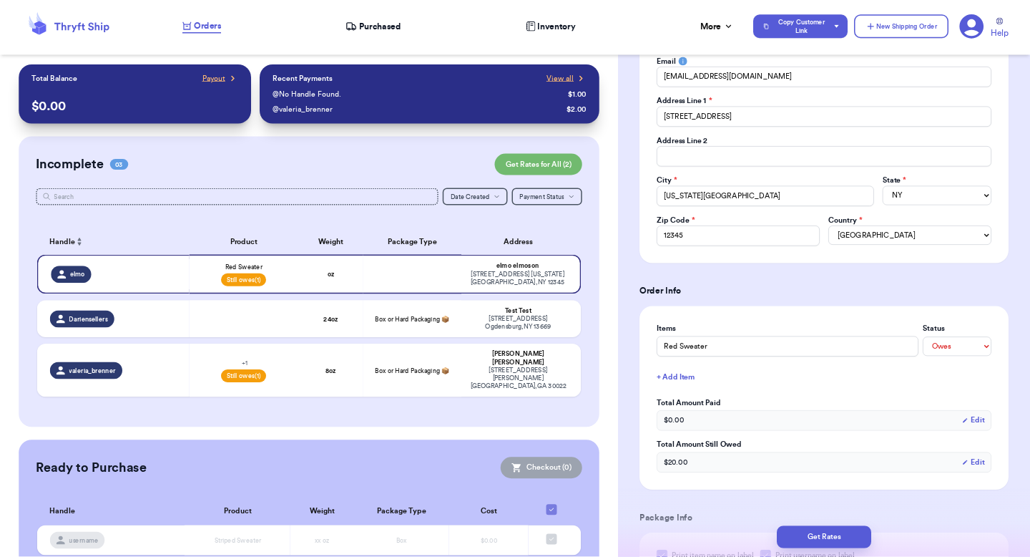
scroll to position [243, 0]
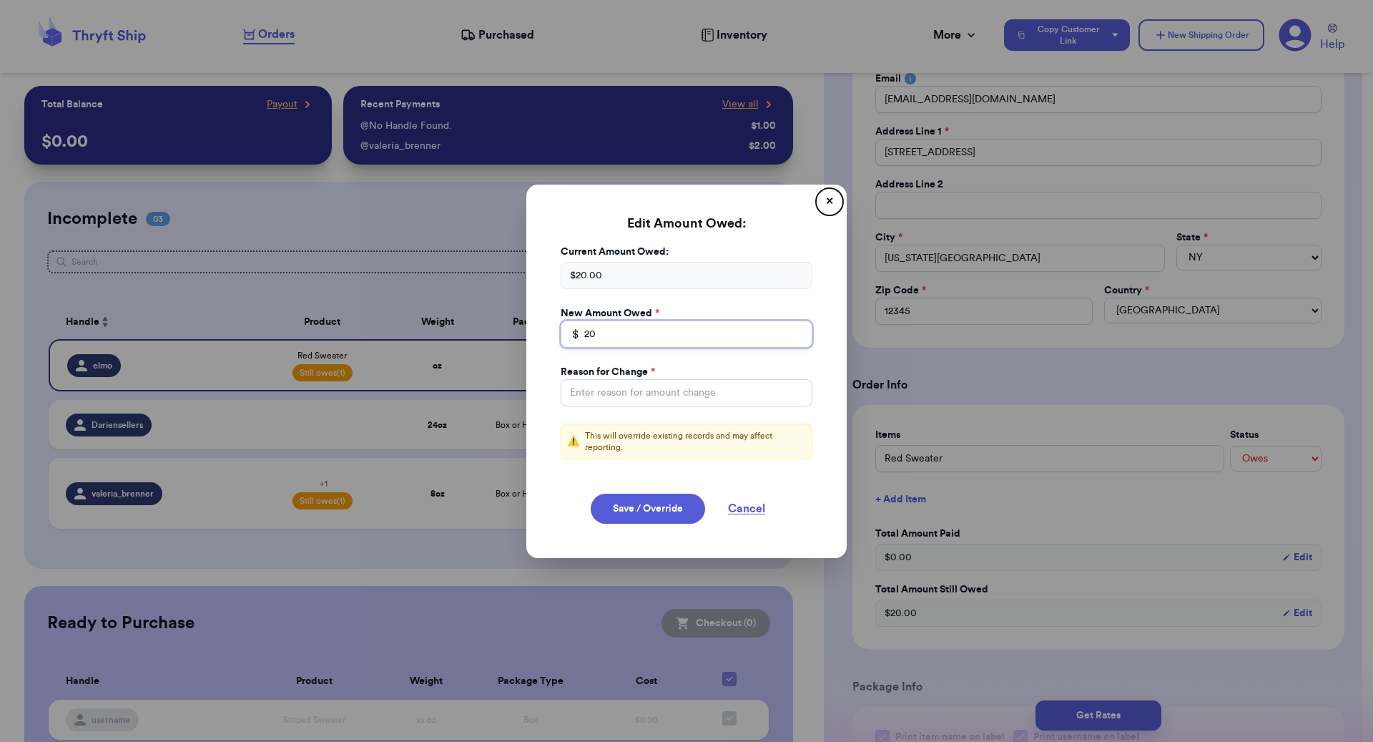
click at [660, 327] on input "20" at bounding box center [687, 333] width 252 height 27
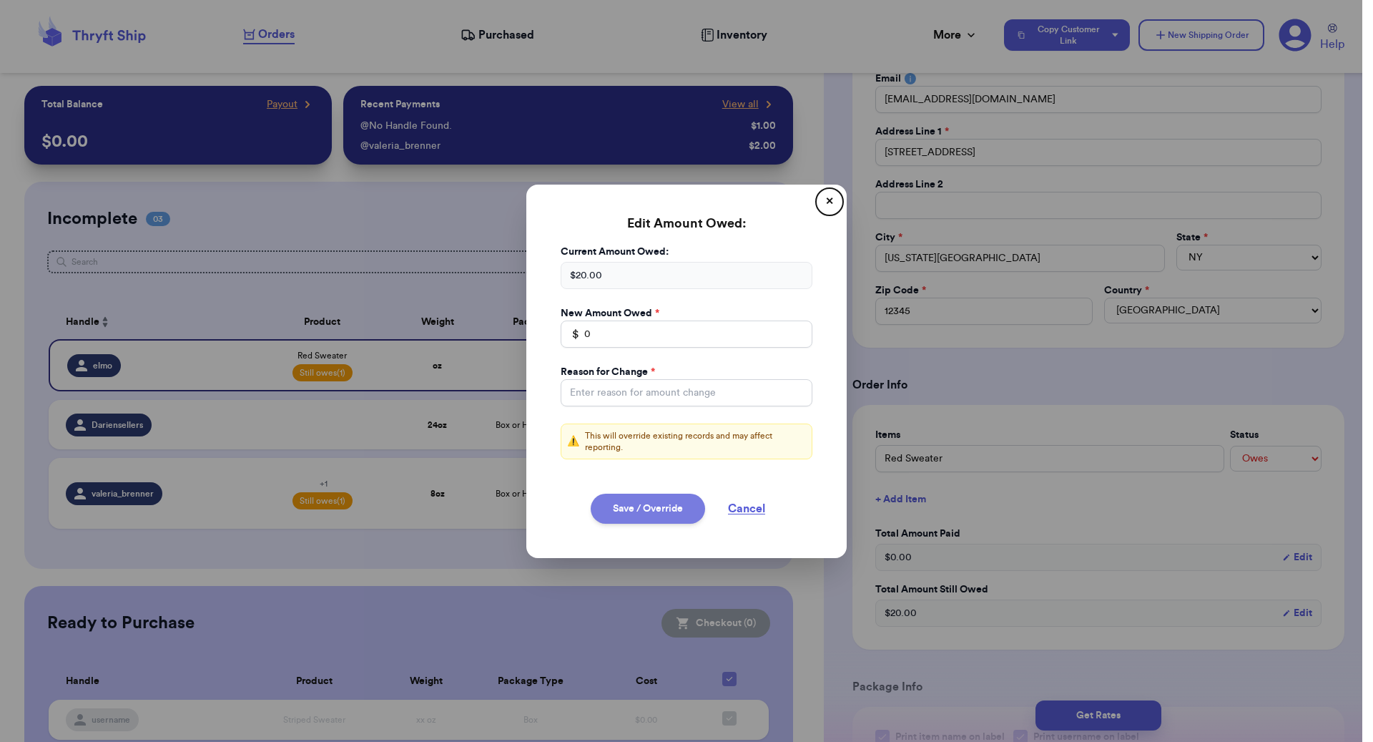
click at [629, 506] on button "Save / Override" at bounding box center [648, 509] width 114 height 30
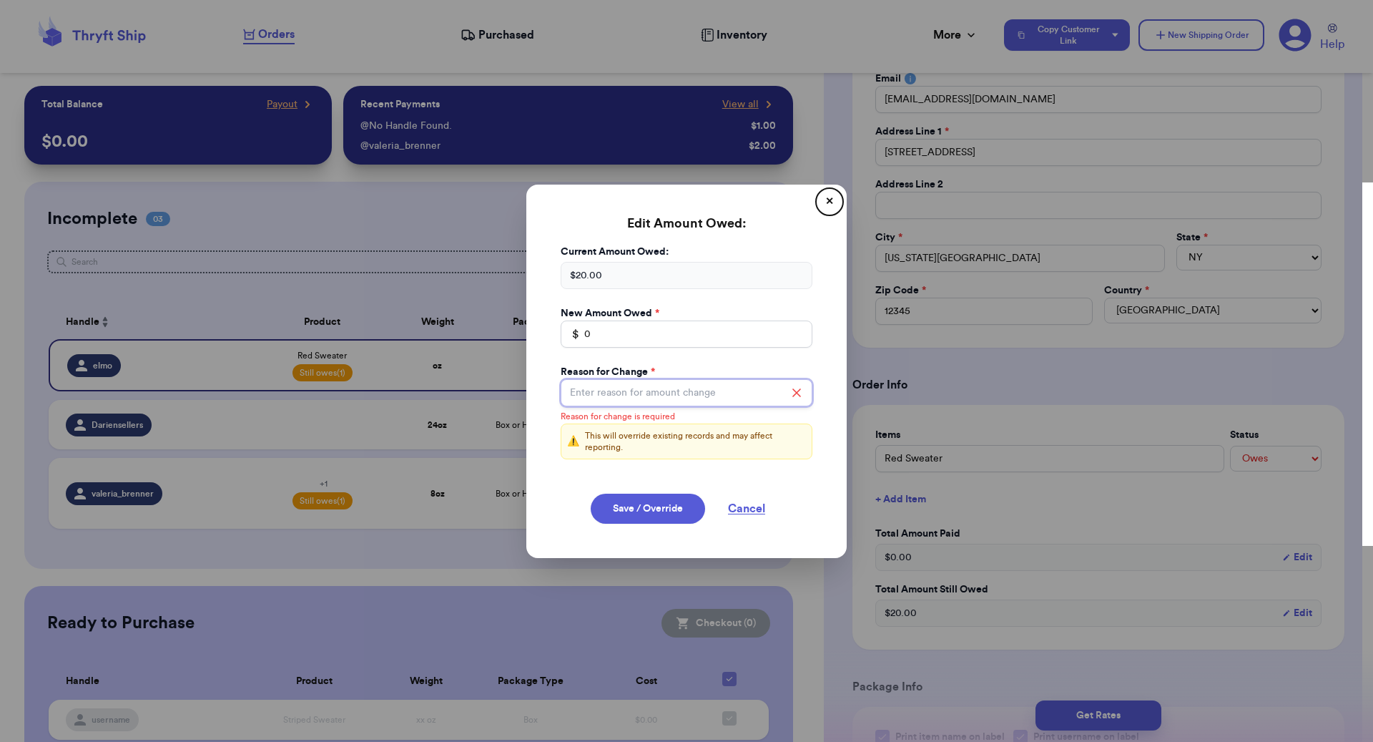
click at [665, 397] on input "Total Amount Paid" at bounding box center [687, 392] width 252 height 27
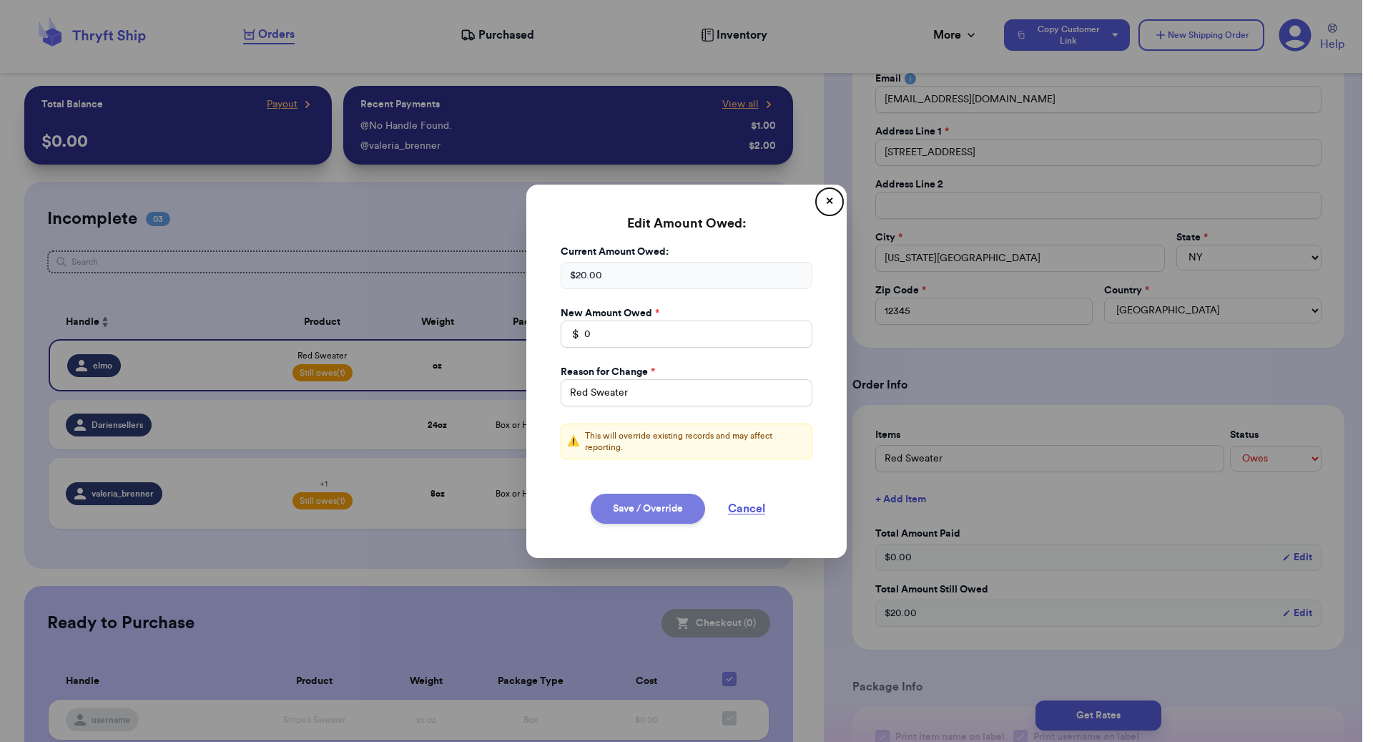
click at [642, 510] on button "Save / Override" at bounding box center [648, 509] width 114 height 30
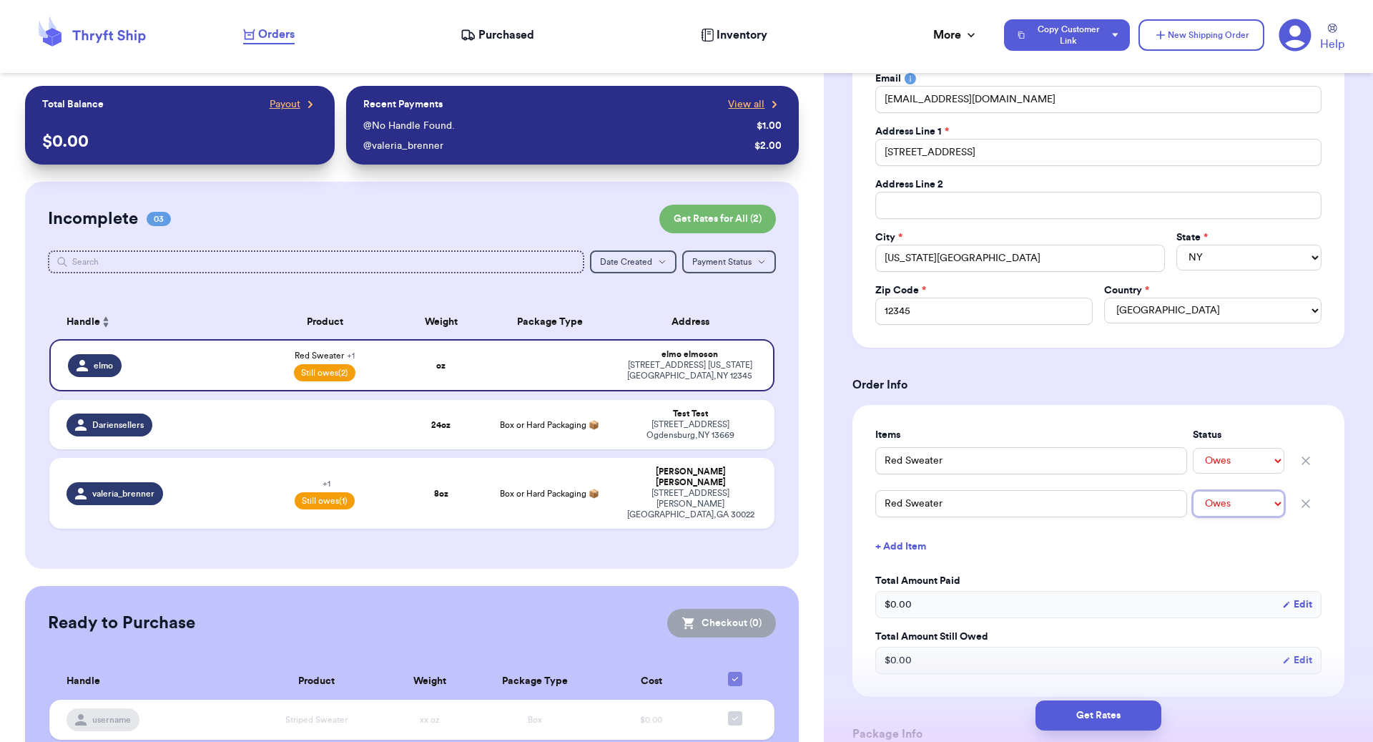
click at [1029, 494] on select "-- Paid Owes" at bounding box center [1239, 504] width 92 height 26
click at [1029, 508] on button "button" at bounding box center [1305, 503] width 31 height 31
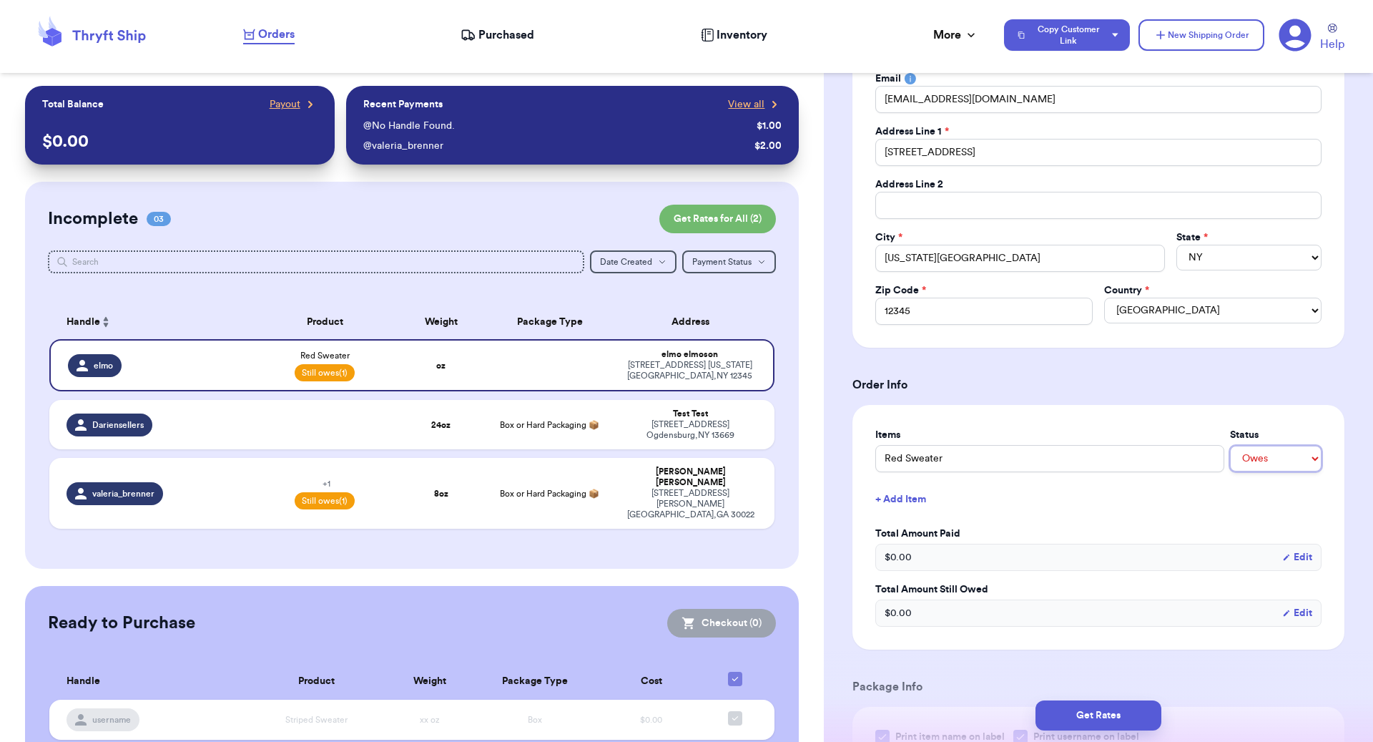
click at [1029, 459] on select "-- Paid Owes" at bounding box center [1276, 459] width 92 height 26
click at [1029, 446] on select "-- Paid Owes" at bounding box center [1276, 459] width 92 height 26
click at [1029, 496] on button "+ Add Item" at bounding box center [1099, 499] width 458 height 31
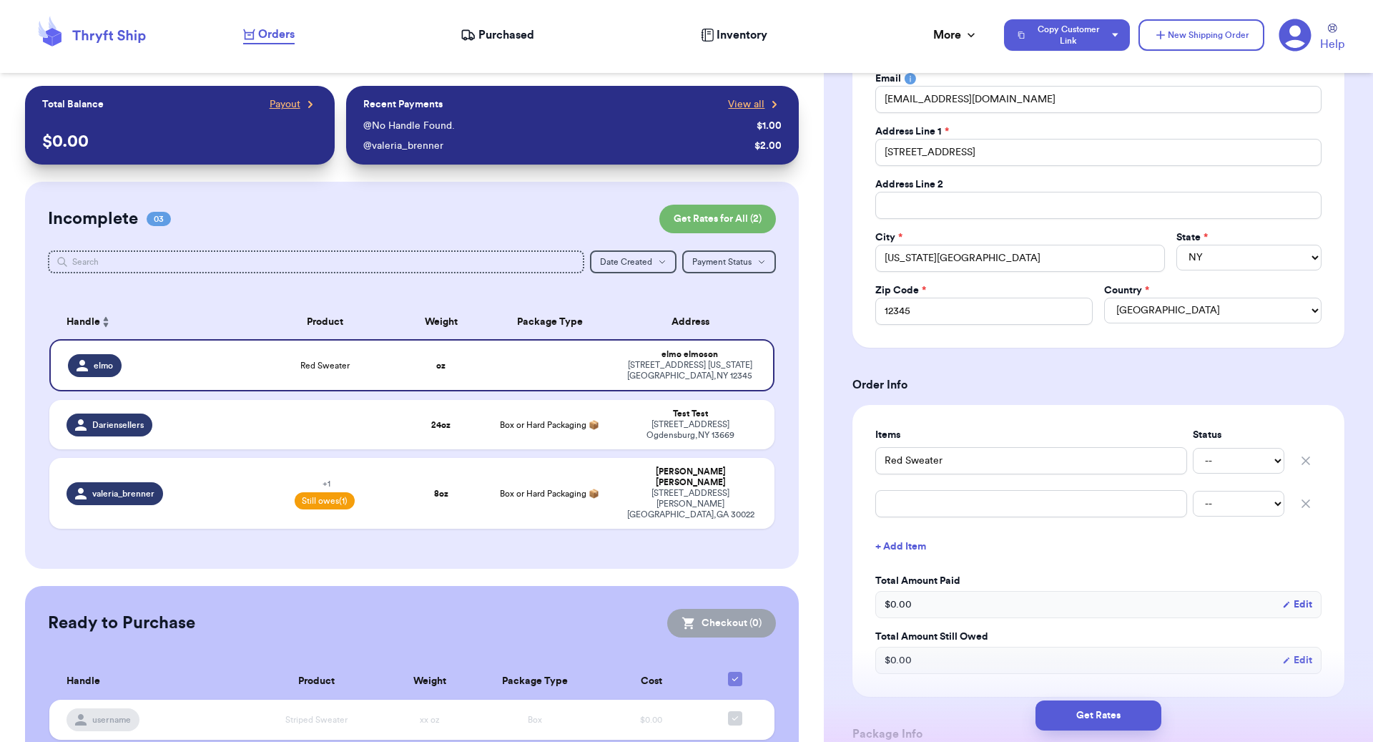
click at [1029, 454] on icon "button" at bounding box center [1306, 461] width 14 height 14
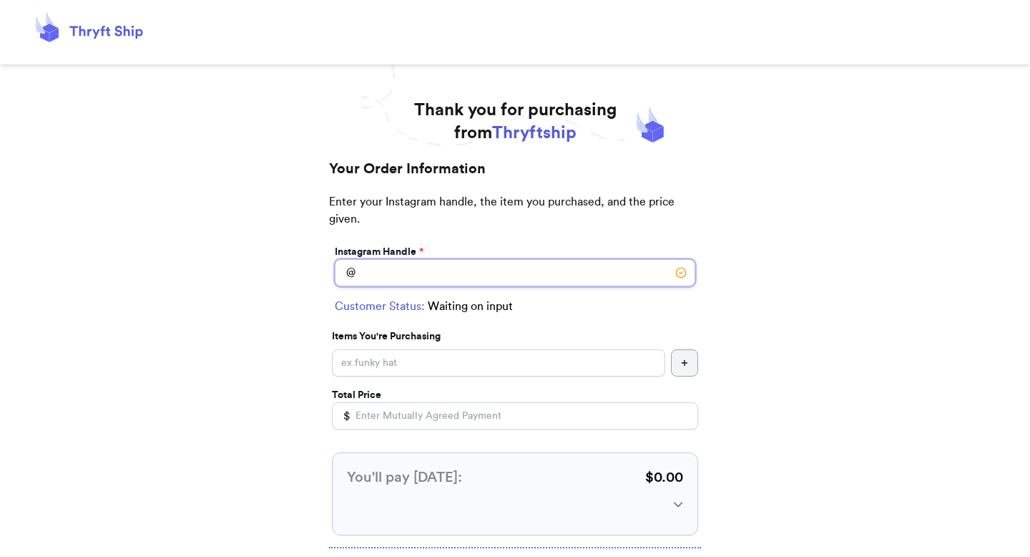
click at [572, 271] on input "Instagram Handle *" at bounding box center [515, 272] width 361 height 27
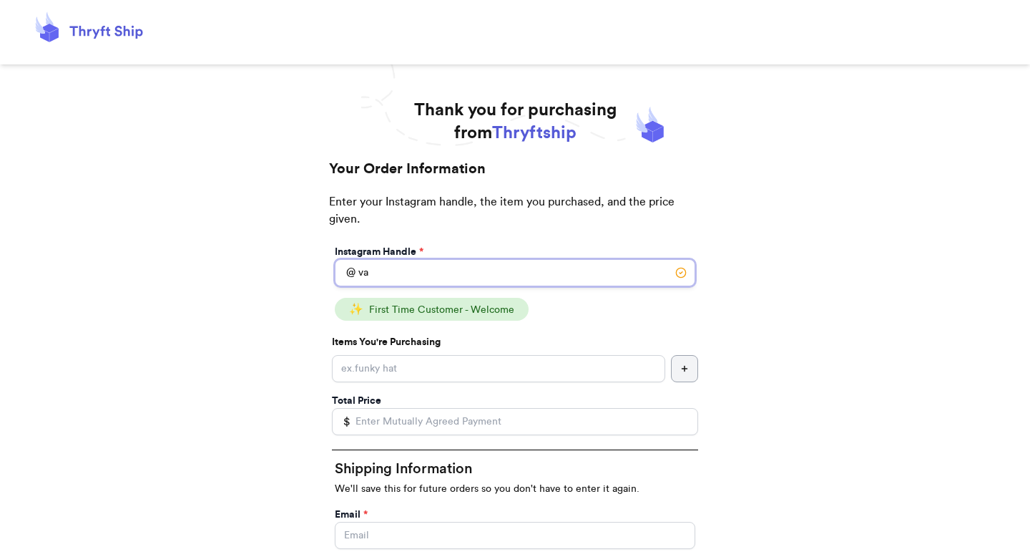
type input "v"
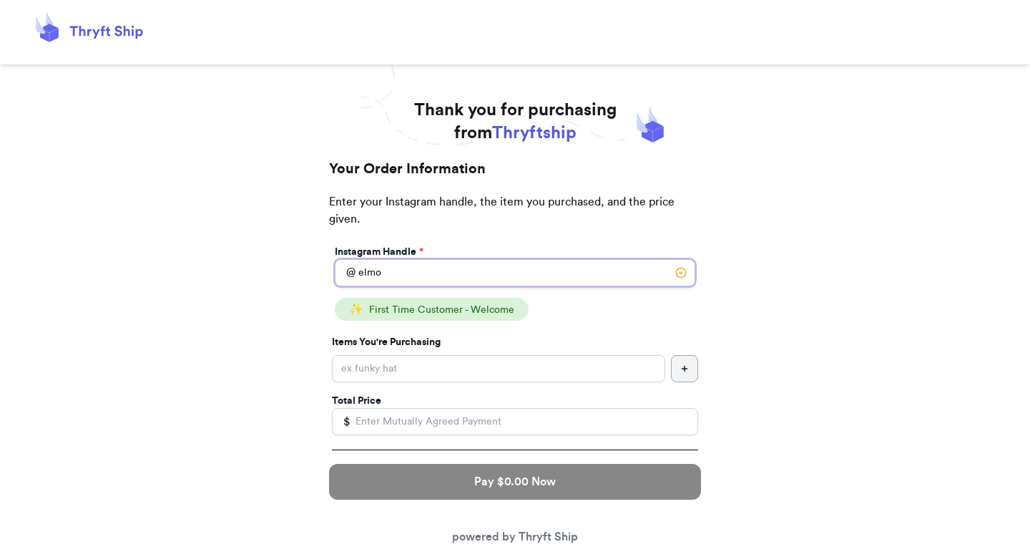
type input "elmo"
click at [538, 360] on input "Instagram Handle *" at bounding box center [498, 368] width 333 height 27
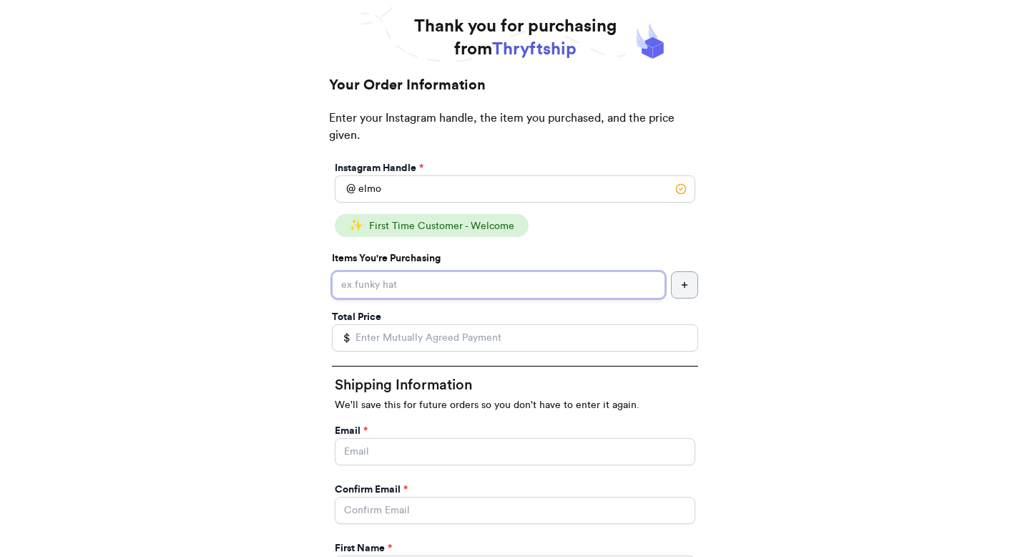
scroll to position [85, 0]
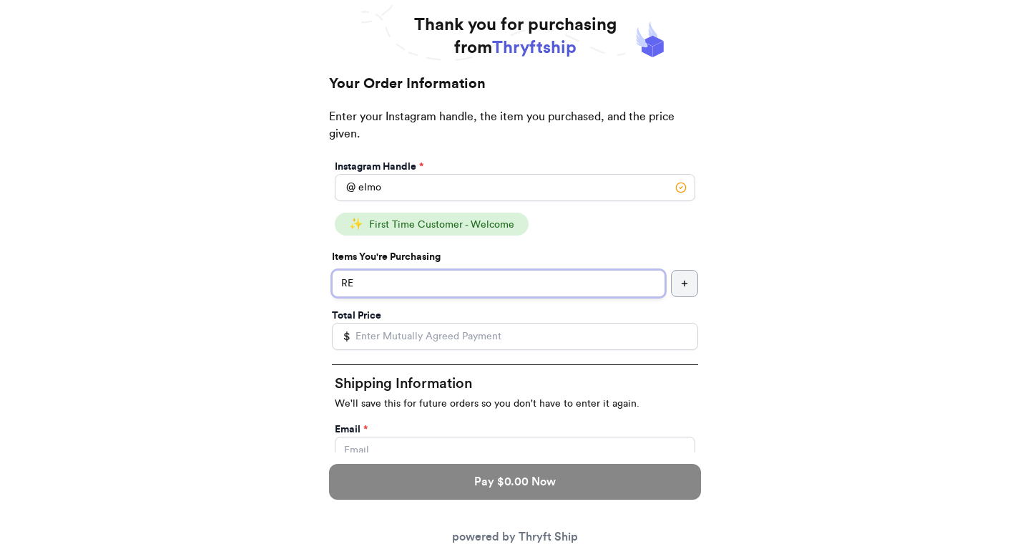
type input "R"
type input "Red Sweater"
click at [526, 341] on input "Total Price" at bounding box center [515, 336] width 366 height 27
type input "20"
click at [686, 285] on icon "button" at bounding box center [684, 283] width 9 height 9
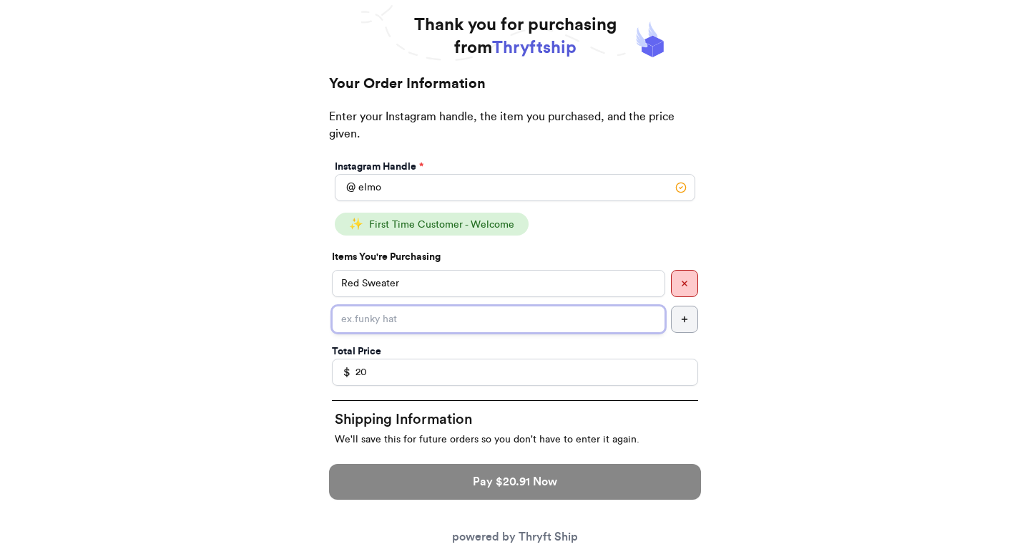
click at [521, 320] on input "Instagram Handle *" at bounding box center [498, 318] width 333 height 27
type input "Shipping"
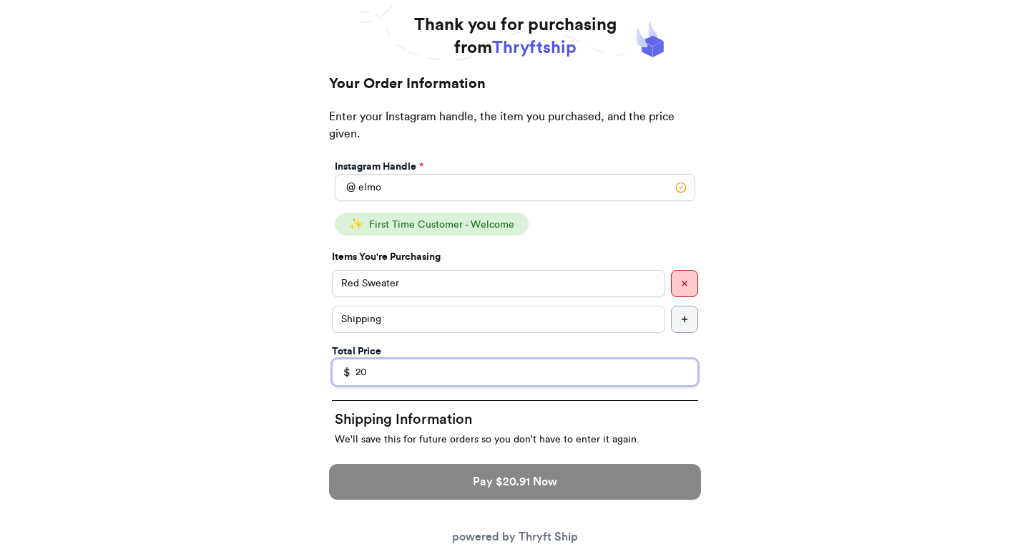
click at [398, 367] on input "20" at bounding box center [515, 371] width 366 height 27
type input "25"
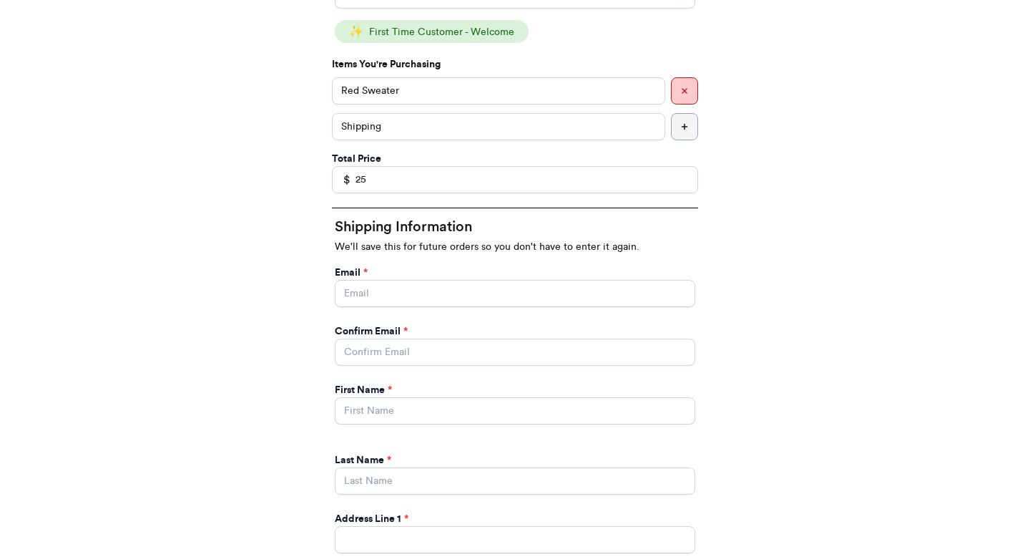
scroll to position [293, 0]
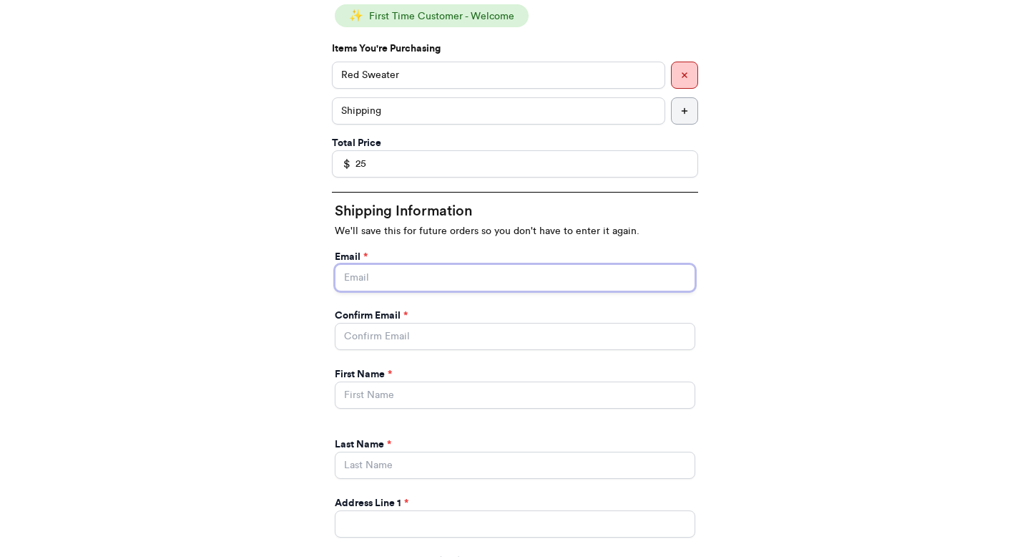
click at [410, 281] on input "Instagram Handle *" at bounding box center [515, 277] width 361 height 27
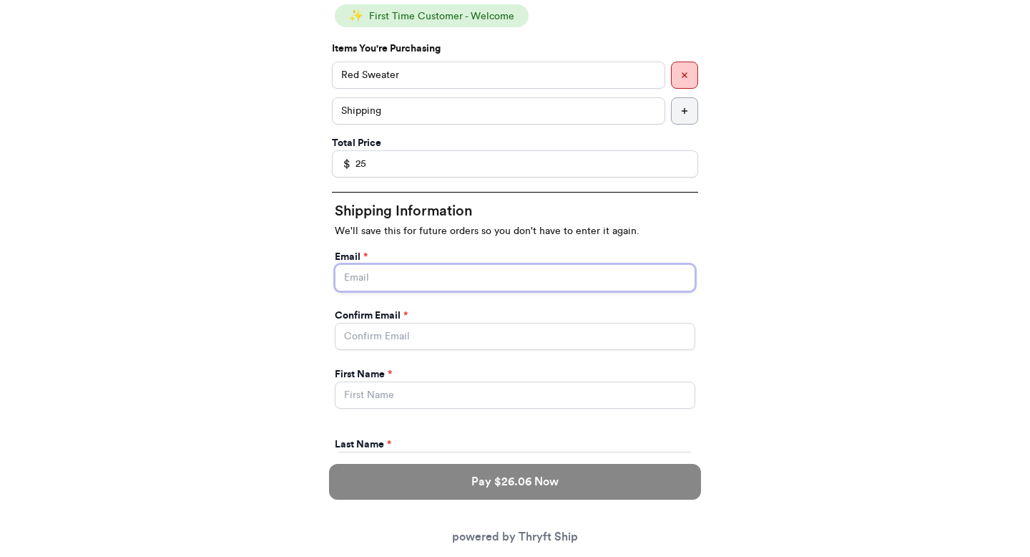
type input "paulchutney69@gmail.com"
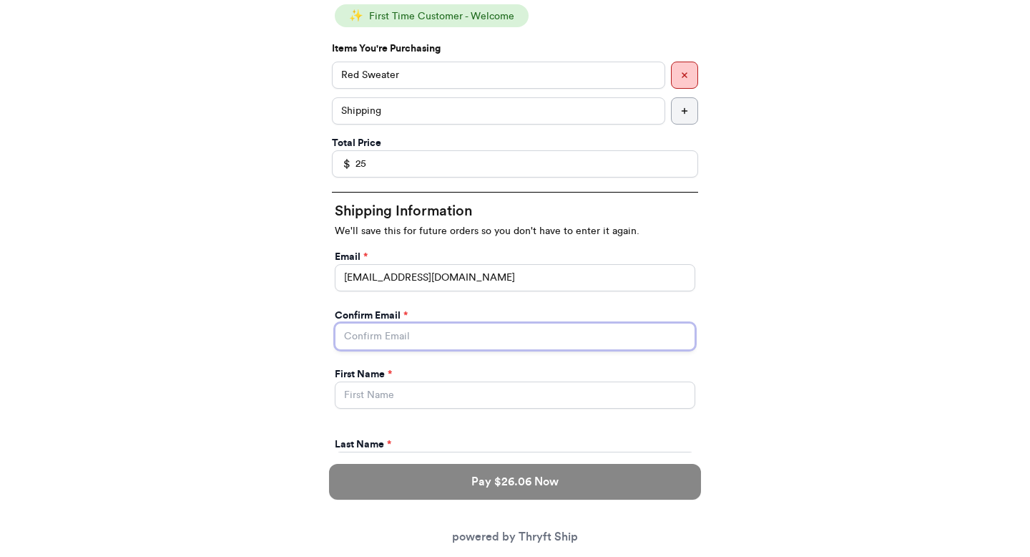
type input "paulchutney69@gmail.com"
click at [386, 379] on label "First Name *" at bounding box center [363, 374] width 57 height 14
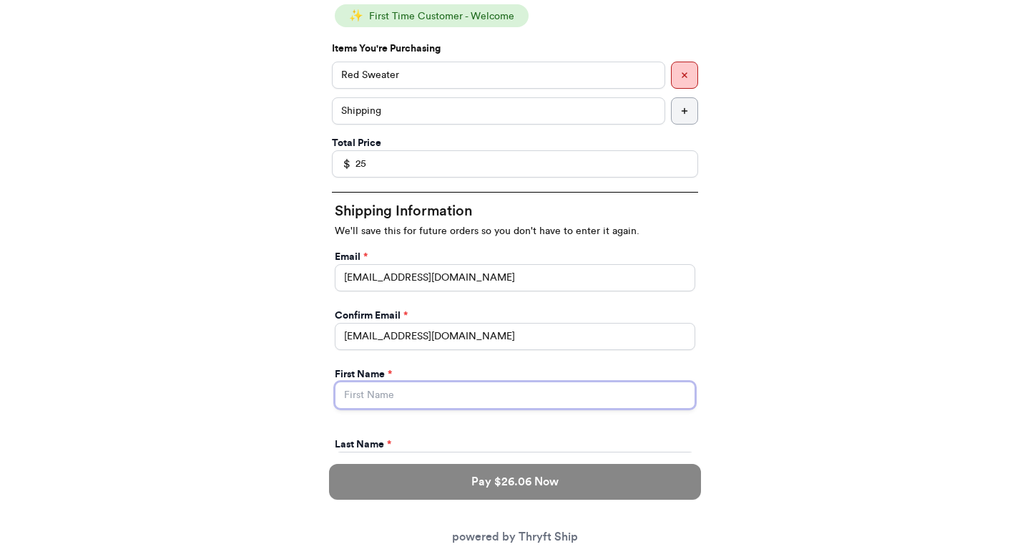
click at [384, 391] on input "Instagram Handle *" at bounding box center [515, 394] width 361 height 27
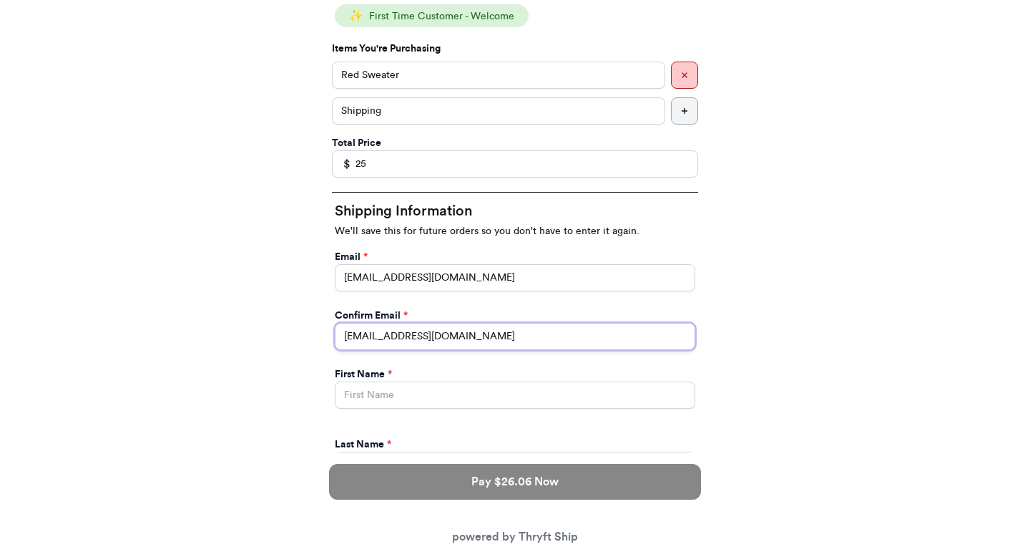
click at [410, 324] on input "paulchutney69@gmail.com" at bounding box center [515, 336] width 361 height 27
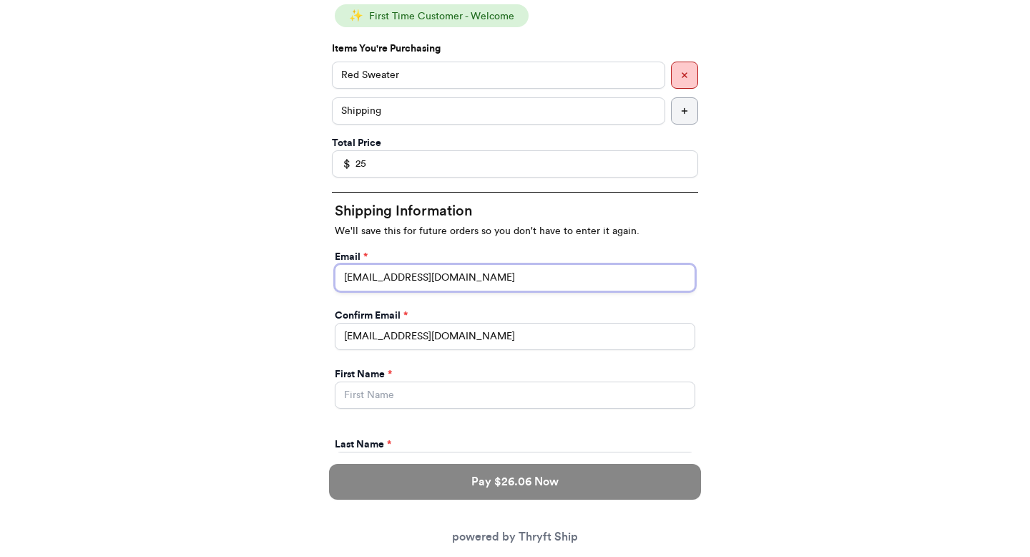
click at [410, 275] on input "paulchutney69@gmail.com" at bounding box center [515, 277] width 361 height 27
type input "elmo@thryftship.com"
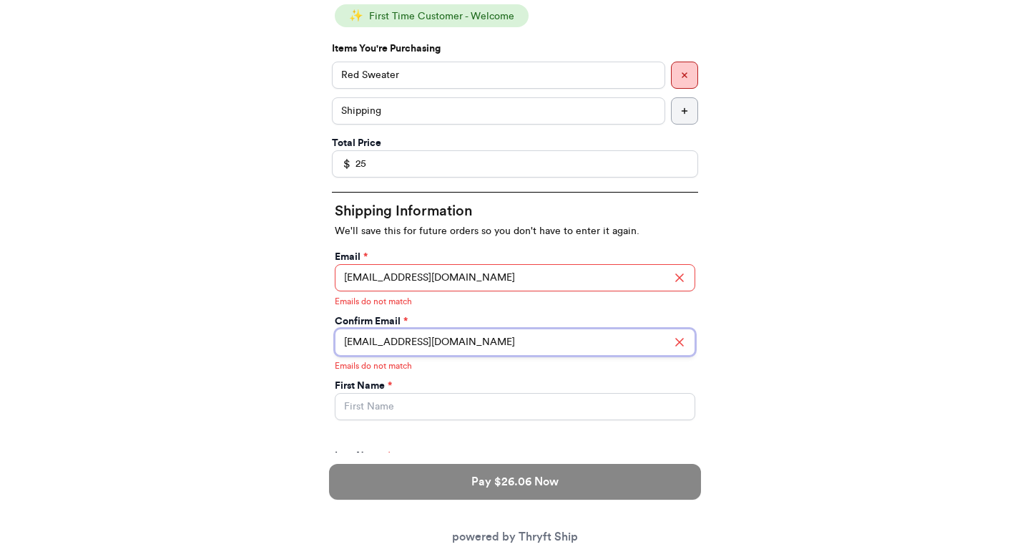
type input "elmo@thryftship.com"
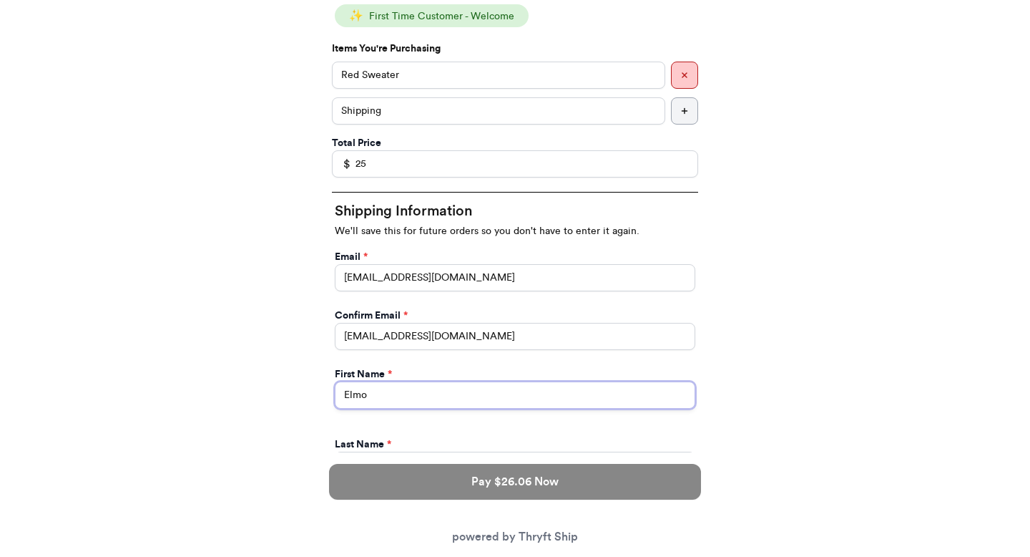
type input "Elmo"
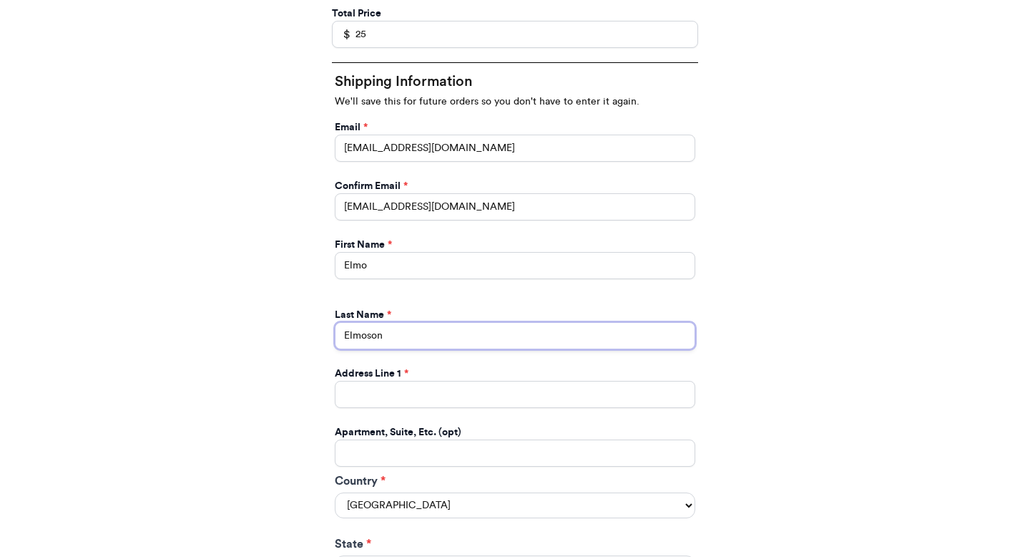
scroll to position [423, 0]
type input "Elmoson"
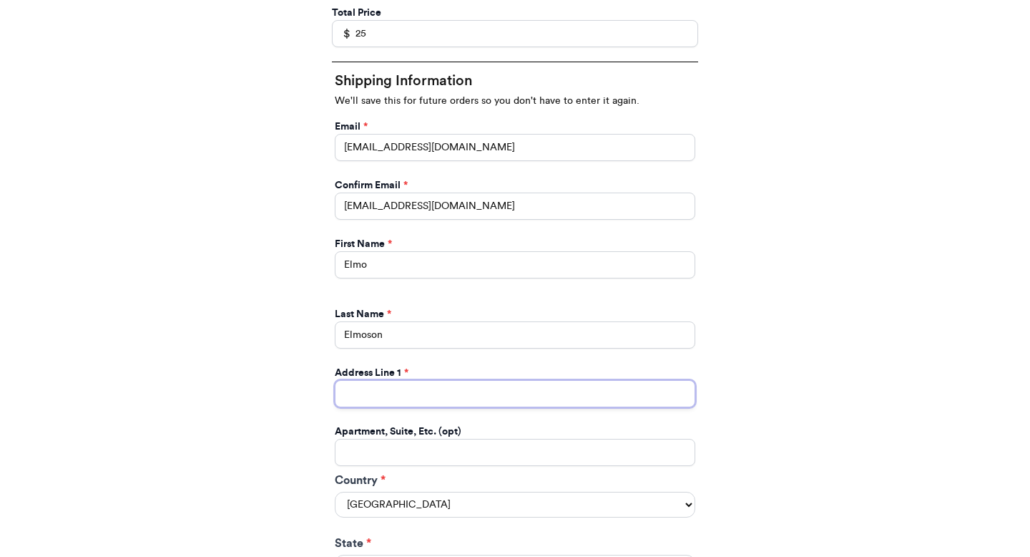
click at [395, 393] on input "Instagram Handle *" at bounding box center [515, 393] width 361 height 27
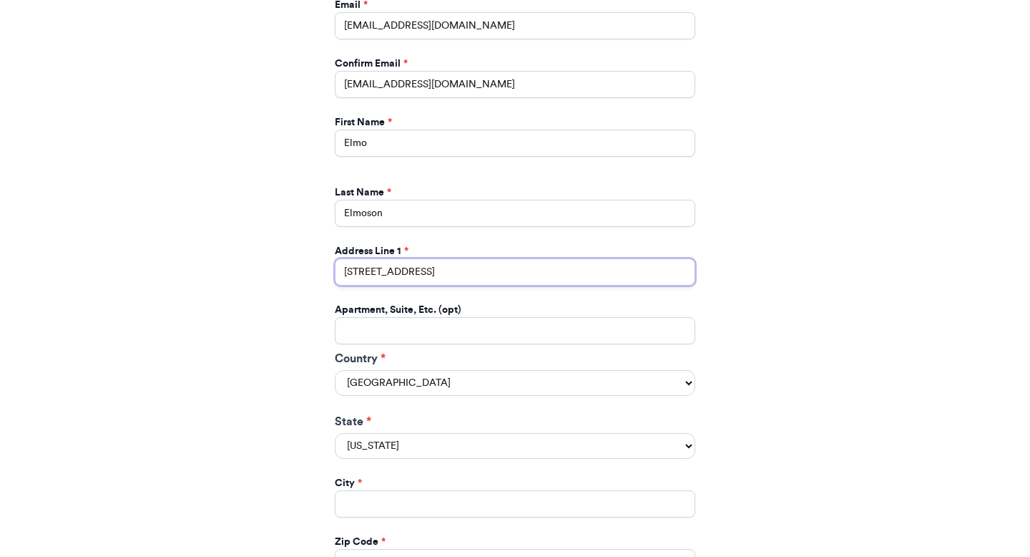
scroll to position [551, 0]
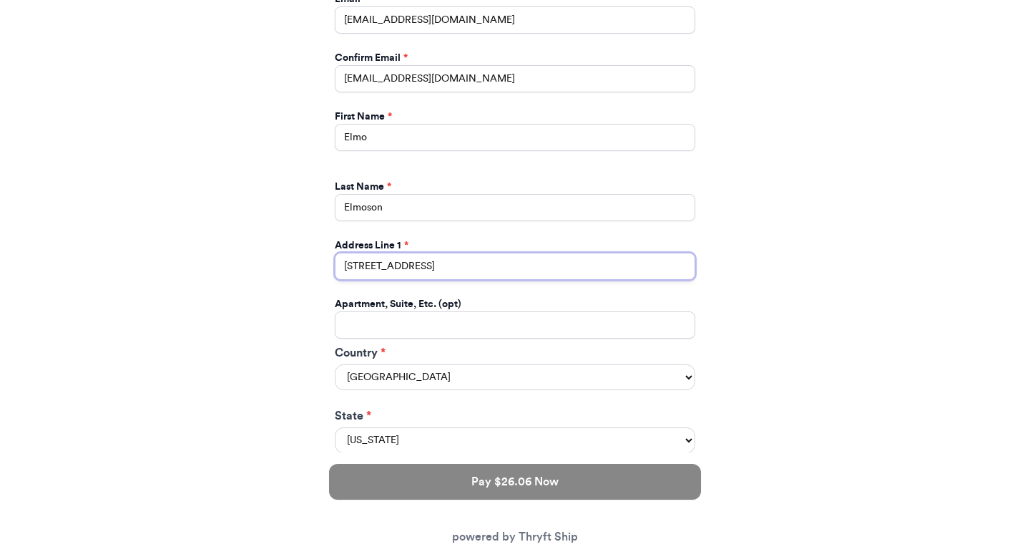
type input "123 Sesame Street"
click at [368, 449] on select "Alabama Alaska Arizona Arkansas California Colorado Connecticut Delaware Distri…" at bounding box center [515, 440] width 361 height 26
select select "NY"
click at [335, 428] on select "Alabama Alaska Arizona Arkansas California Colorado Connecticut Delaware Distri…" at bounding box center [515, 440] width 361 height 26
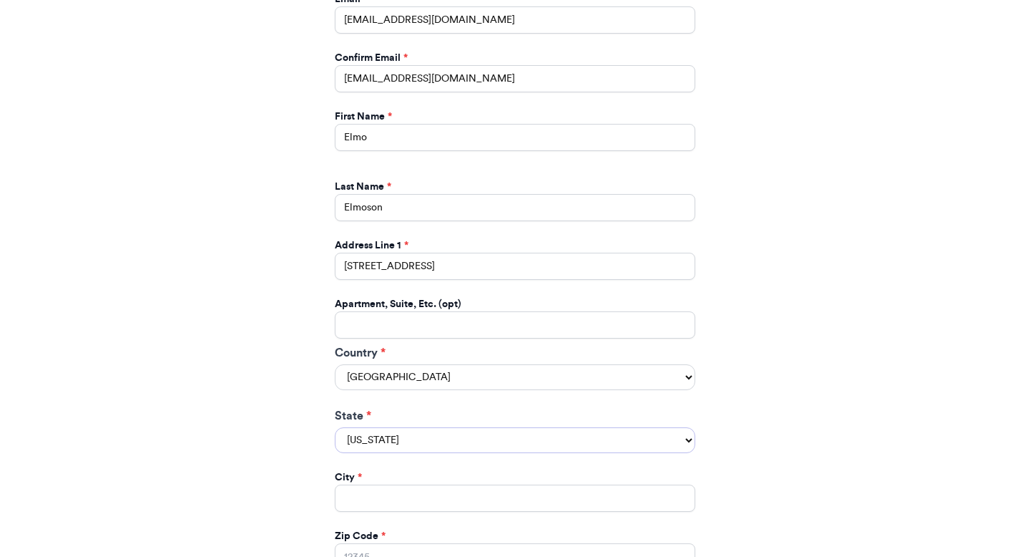
scroll to position [629, 0]
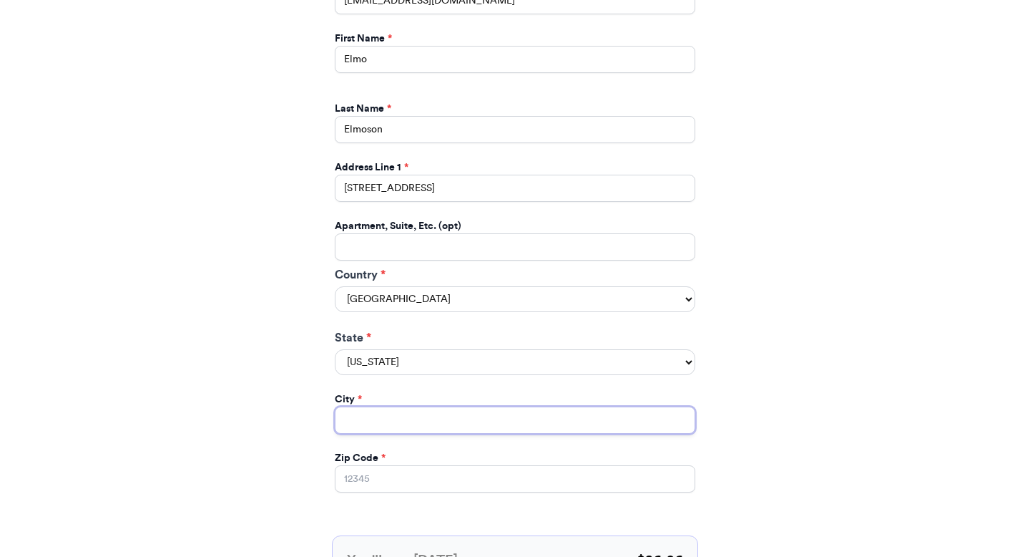
click at [387, 427] on input "Instagram Handle *" at bounding box center [515, 419] width 361 height 27
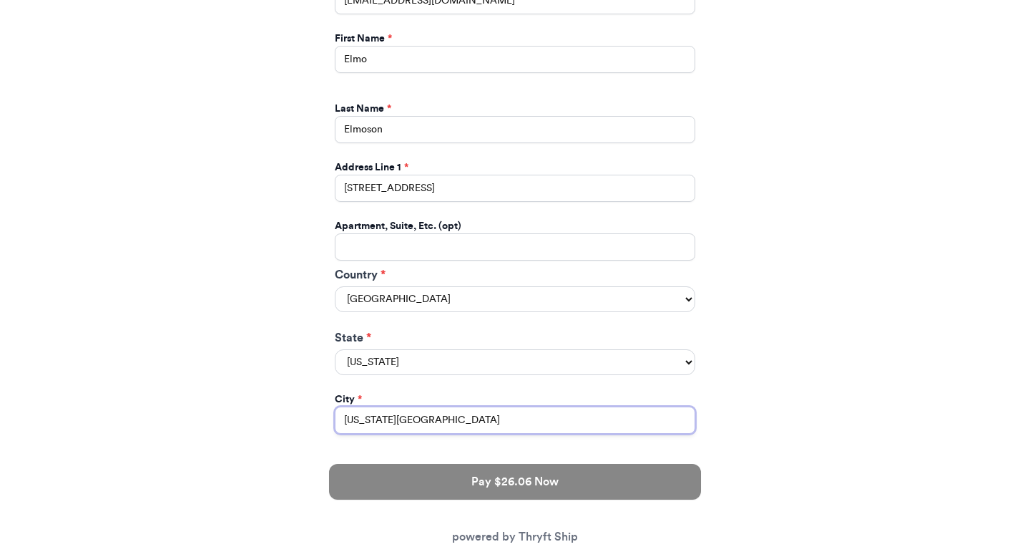
type input "[US_STATE][GEOGRAPHIC_DATA]"
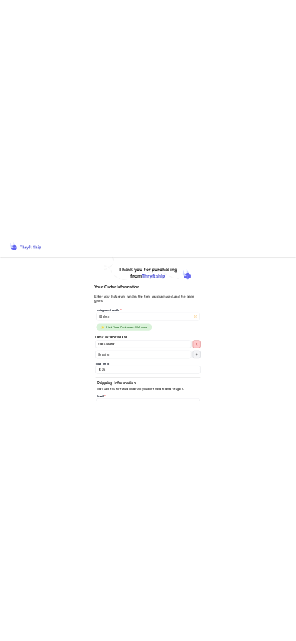
scroll to position [0, 0]
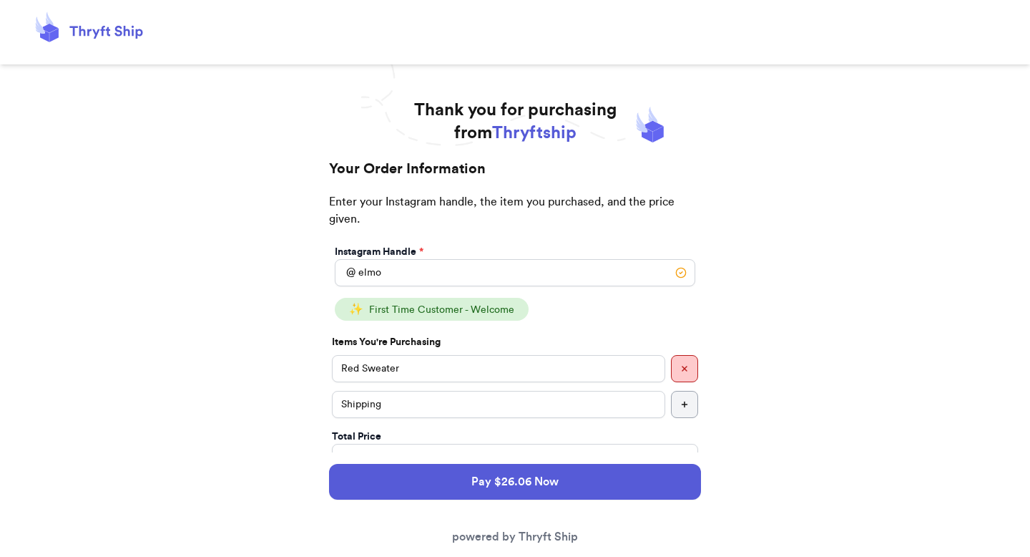
type input "12345"
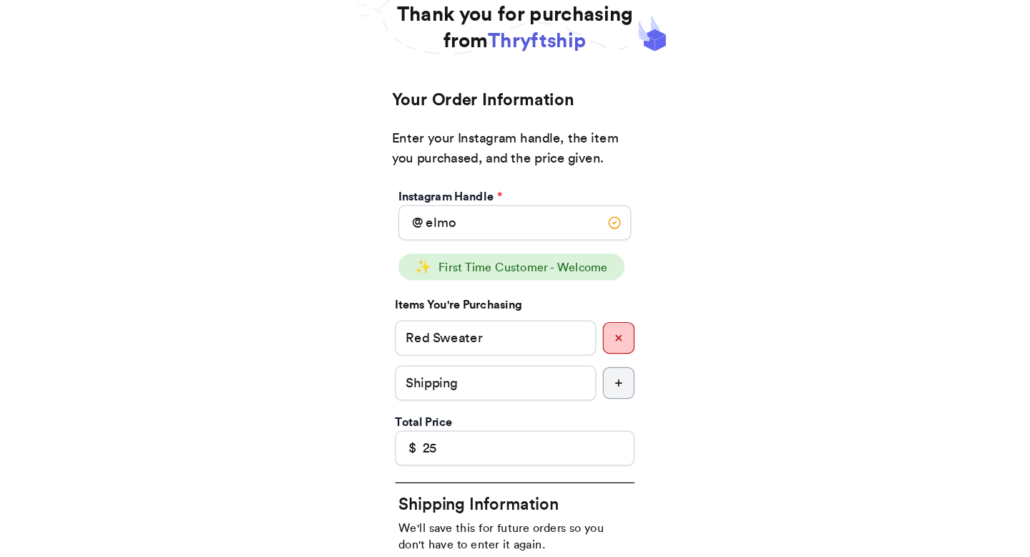
scroll to position [48, 0]
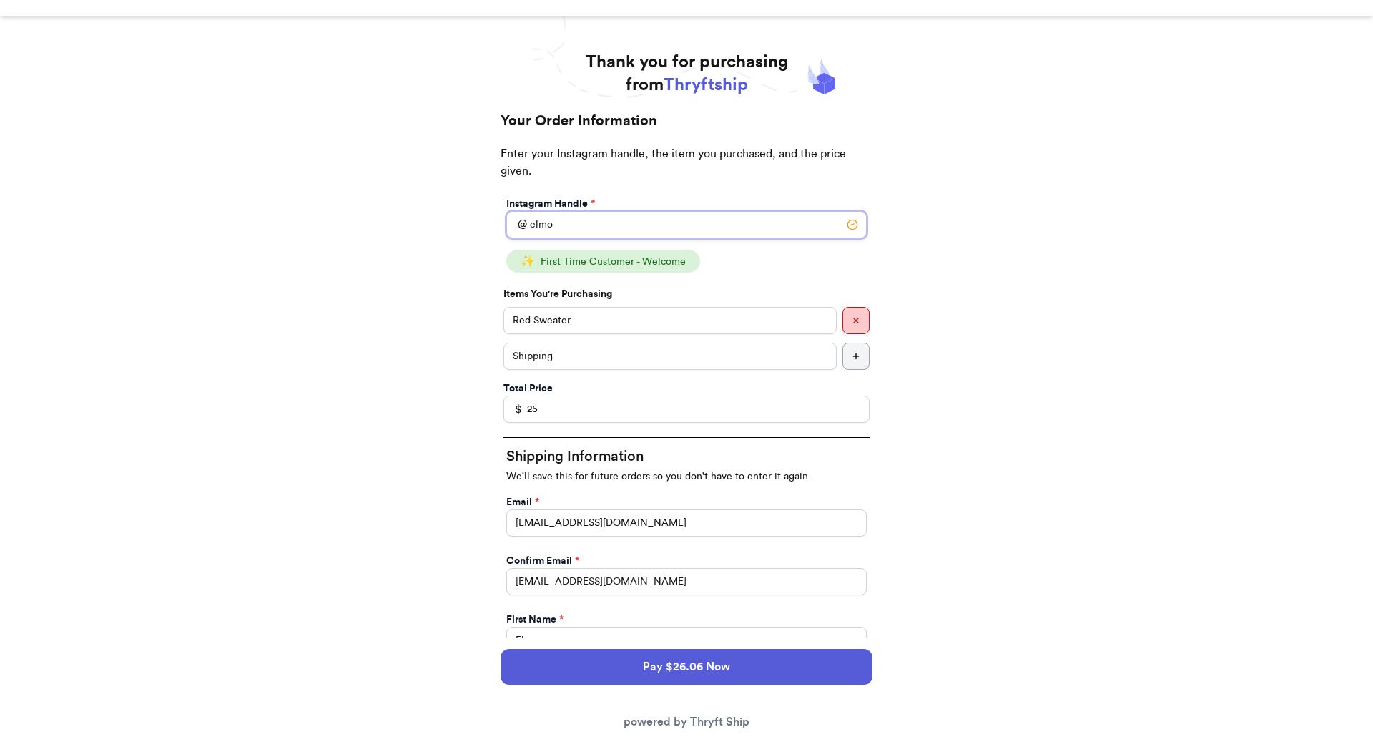
click at [645, 227] on input "elmo" at bounding box center [686, 224] width 361 height 27
click at [664, 239] on div "Instagram Handle * @ elmo" at bounding box center [687, 217] width 366 height 47
click at [656, 231] on input "elmo" at bounding box center [686, 224] width 361 height 27
type input "elmo"
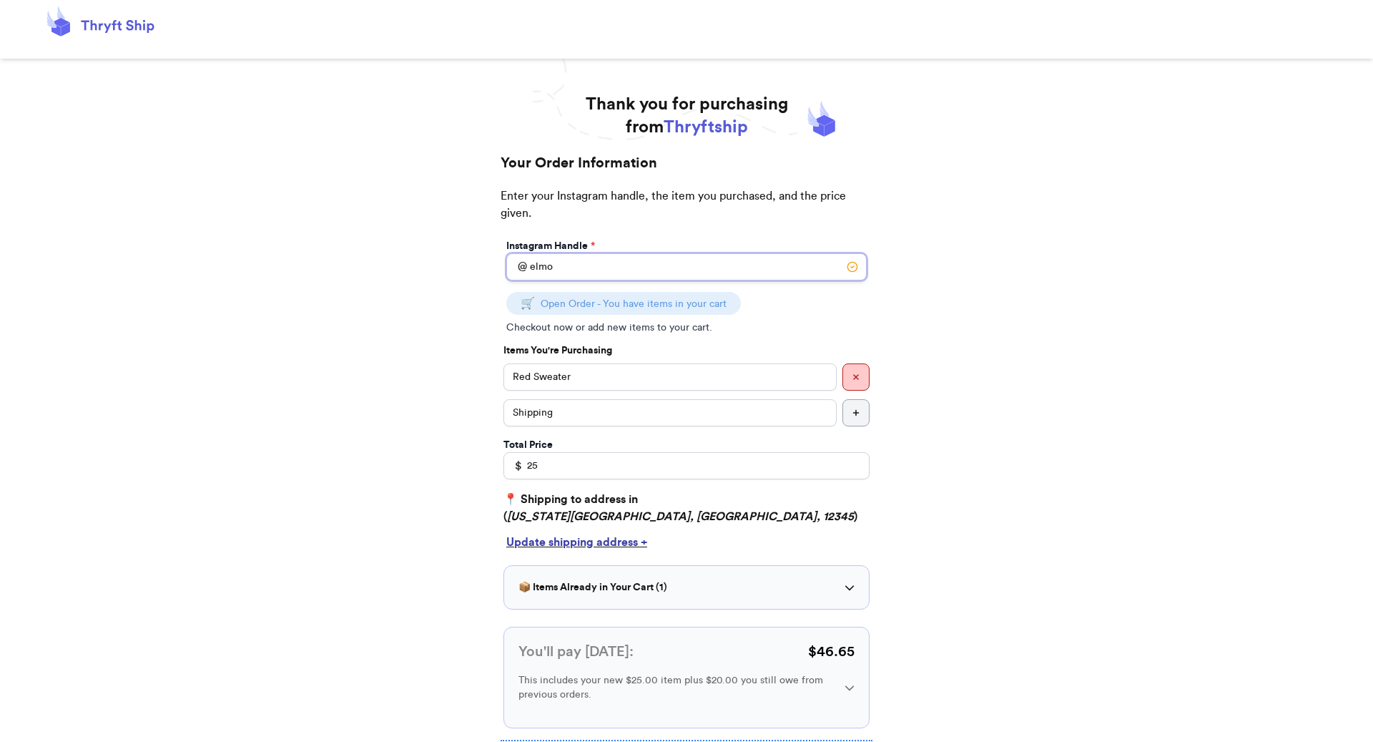
scroll to position [5, 0]
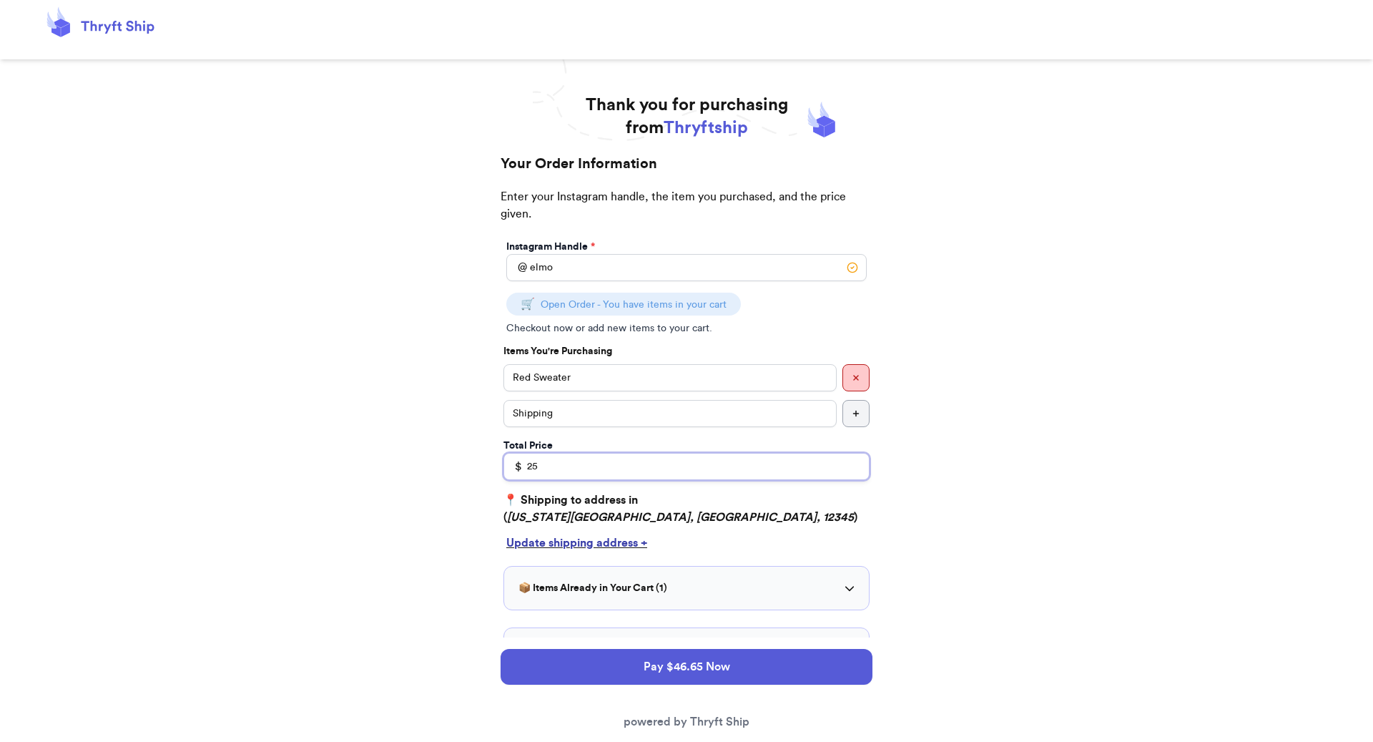
click at [599, 471] on input "25" at bounding box center [687, 466] width 366 height 27
type input "2"
type input "5"
click at [677, 556] on div "📦 Items Already in Your Cart ( 1 ) Red Sweater ⏳ Owed" at bounding box center [687, 588] width 366 height 44
click at [680, 556] on div "📦 Items Already in Your Cart ( 1 )" at bounding box center [687, 588] width 336 height 14
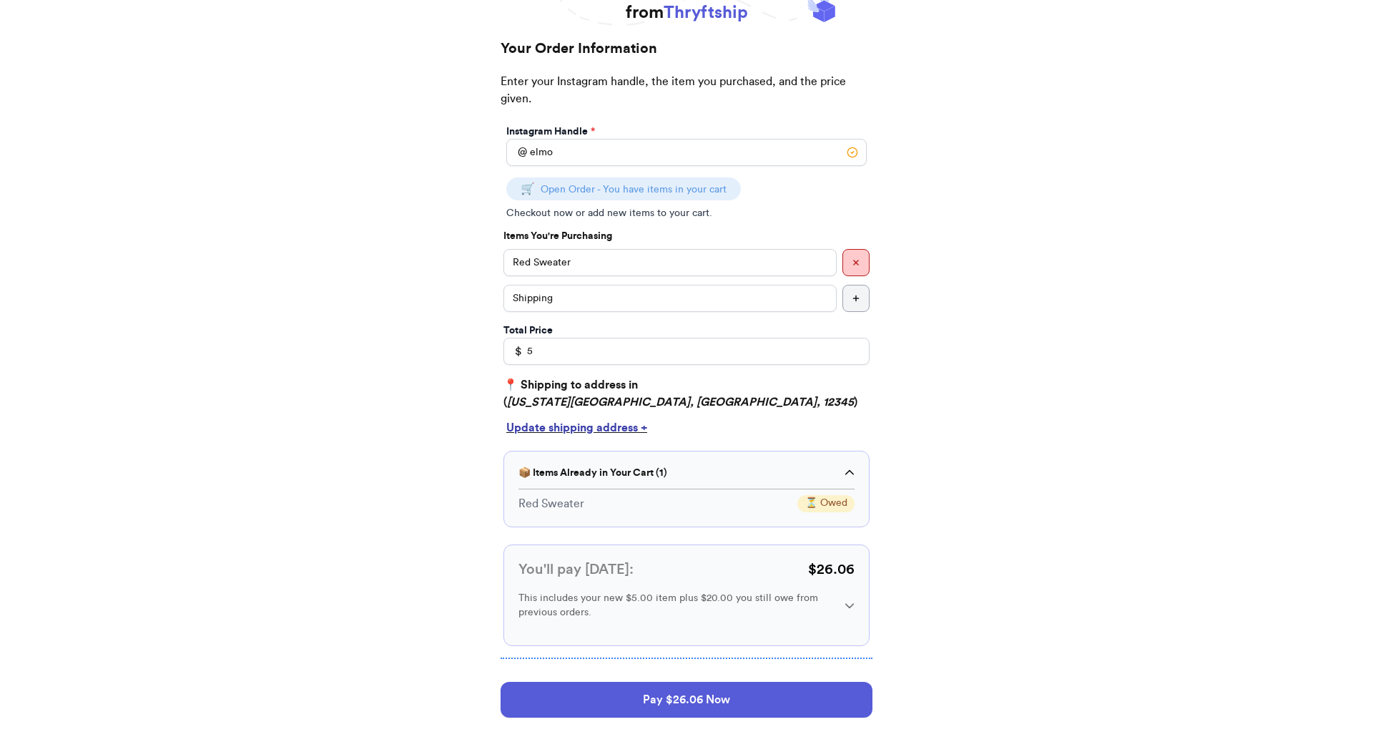
scroll to position [122, 0]
click at [861, 258] on button "button" at bounding box center [856, 261] width 27 height 27
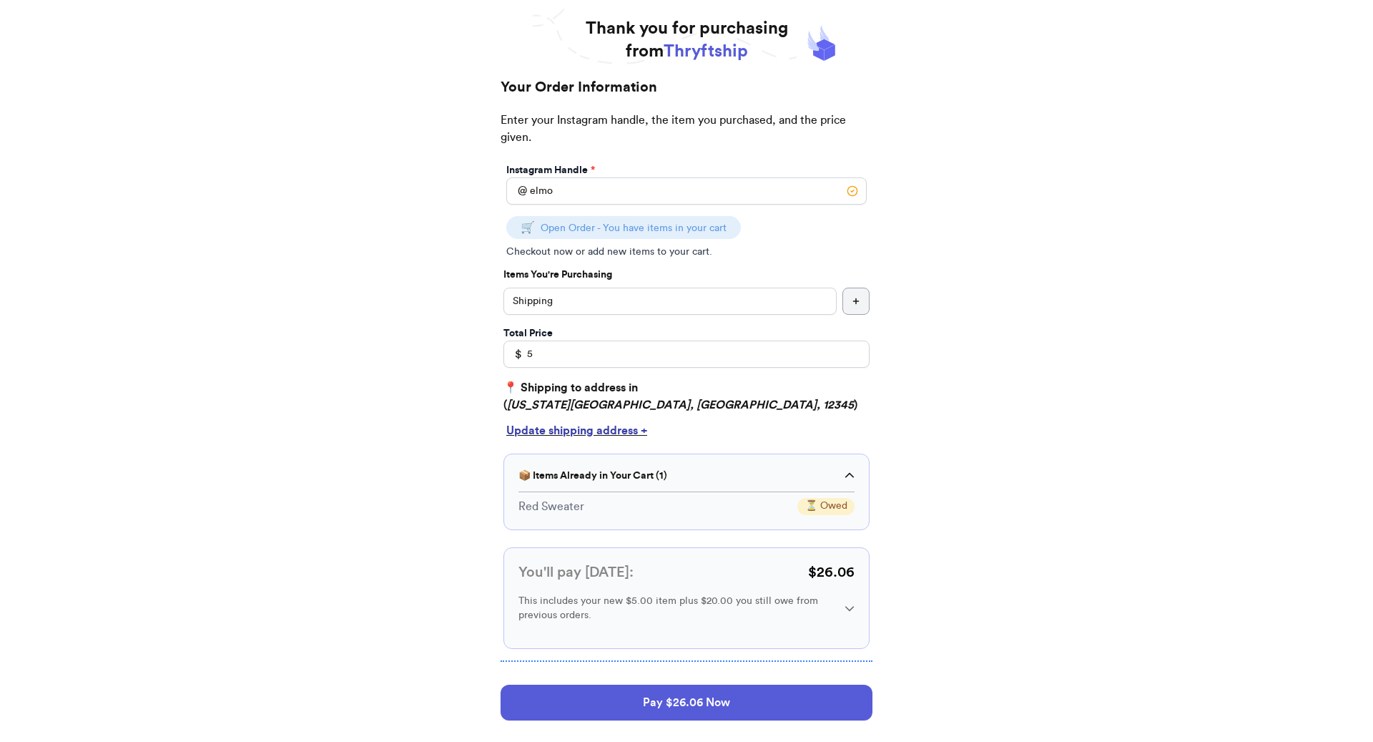
scroll to position [77, 0]
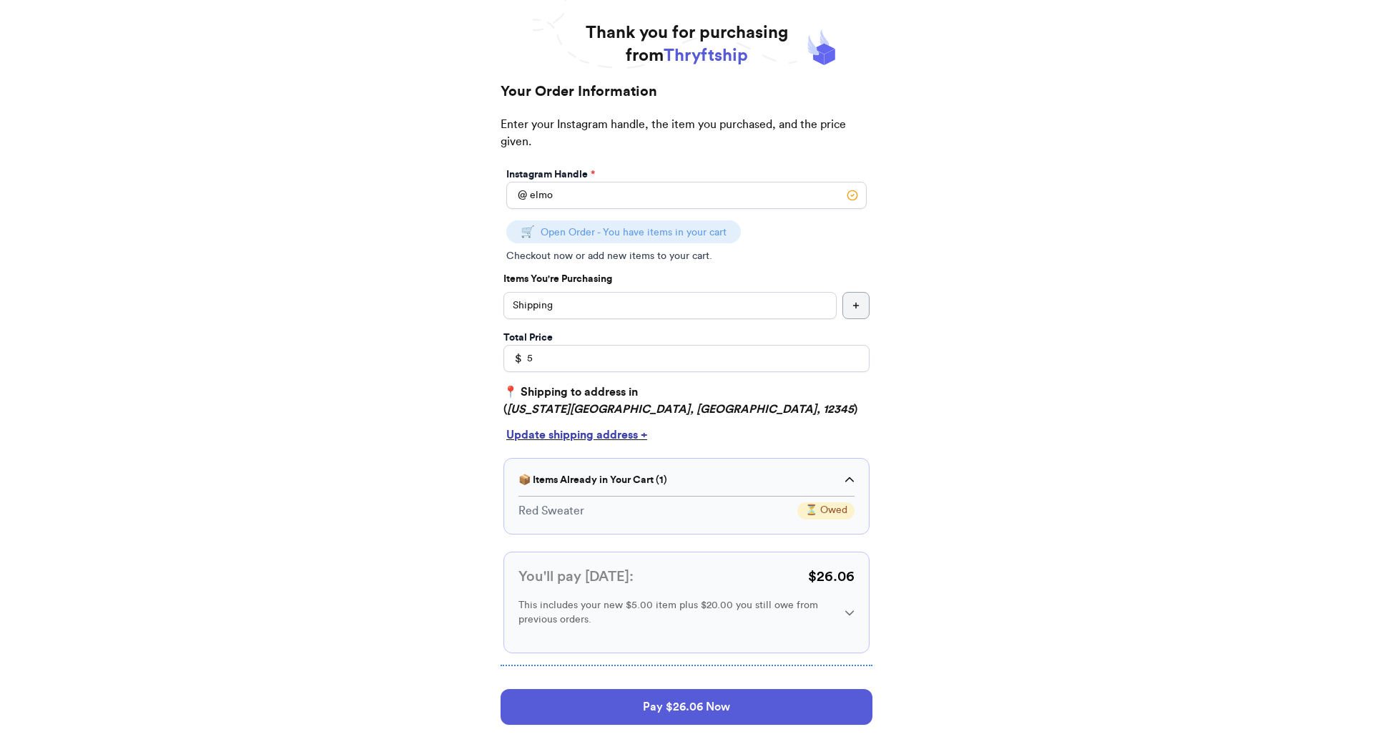
click at [861, 296] on button "button" at bounding box center [856, 305] width 27 height 27
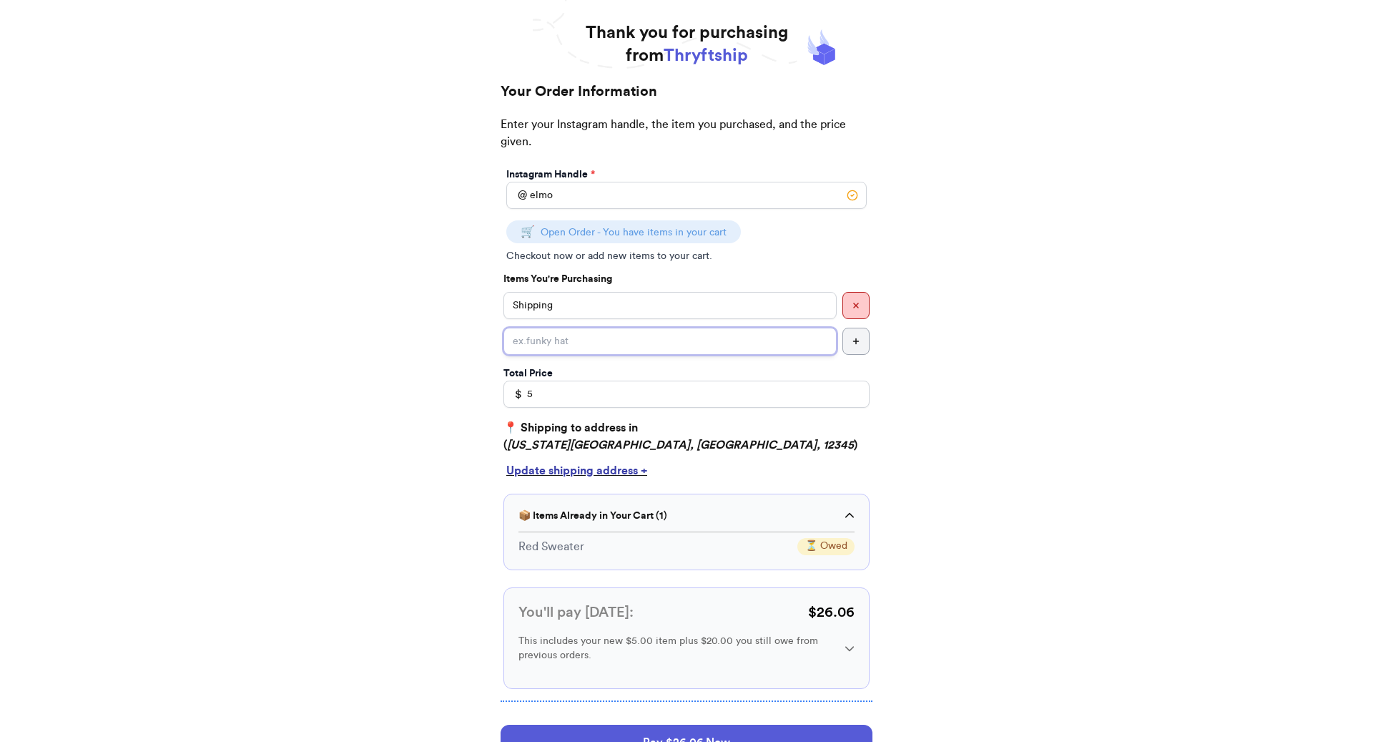
click at [709, 338] on input "Instagram Handle *" at bounding box center [670, 341] width 333 height 27
click at [687, 306] on input "Shipping" at bounding box center [670, 305] width 333 height 27
type input "Red Sweater"
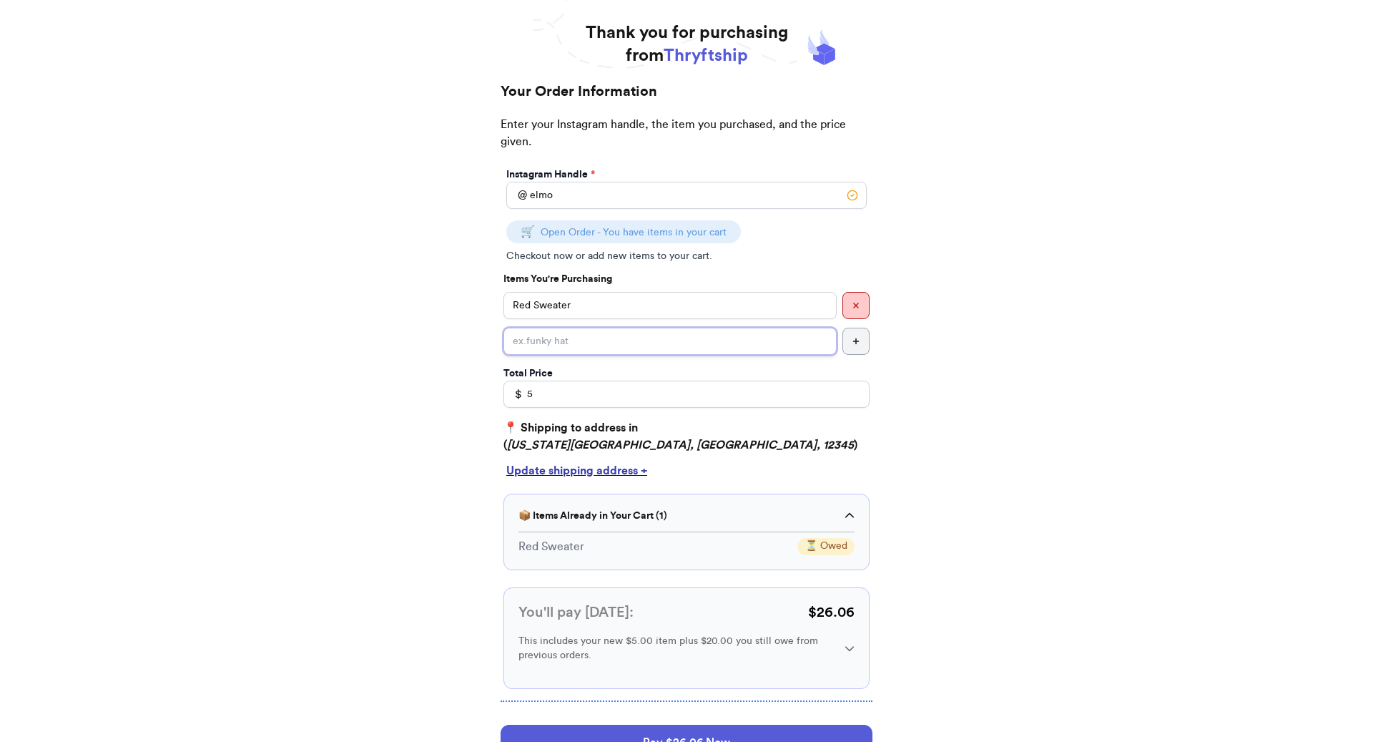
click at [651, 341] on input "Instagram Handle *" at bounding box center [670, 341] width 333 height 27
type input "Shipping"
click at [618, 390] on input "5" at bounding box center [687, 394] width 366 height 27
type input "25"
click at [607, 205] on input "elmo" at bounding box center [686, 195] width 361 height 27
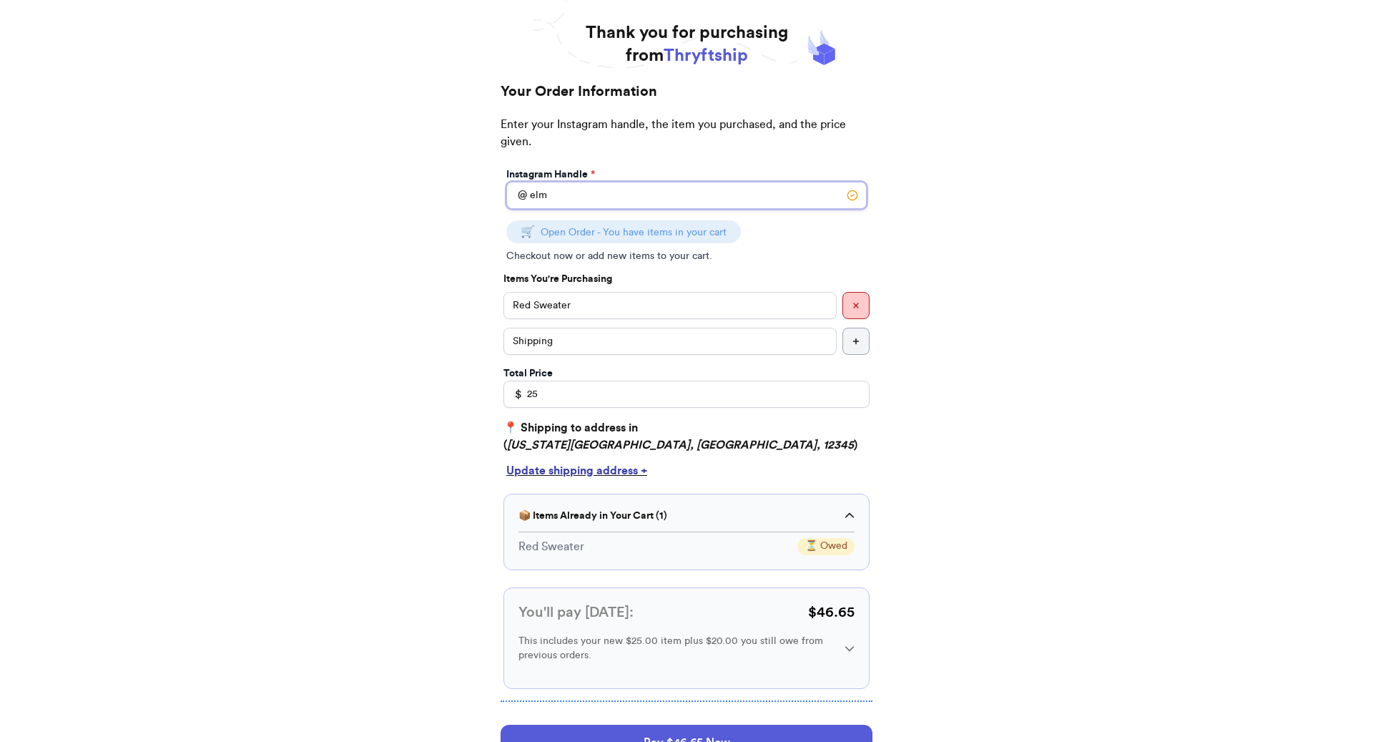
scroll to position [0, 0]
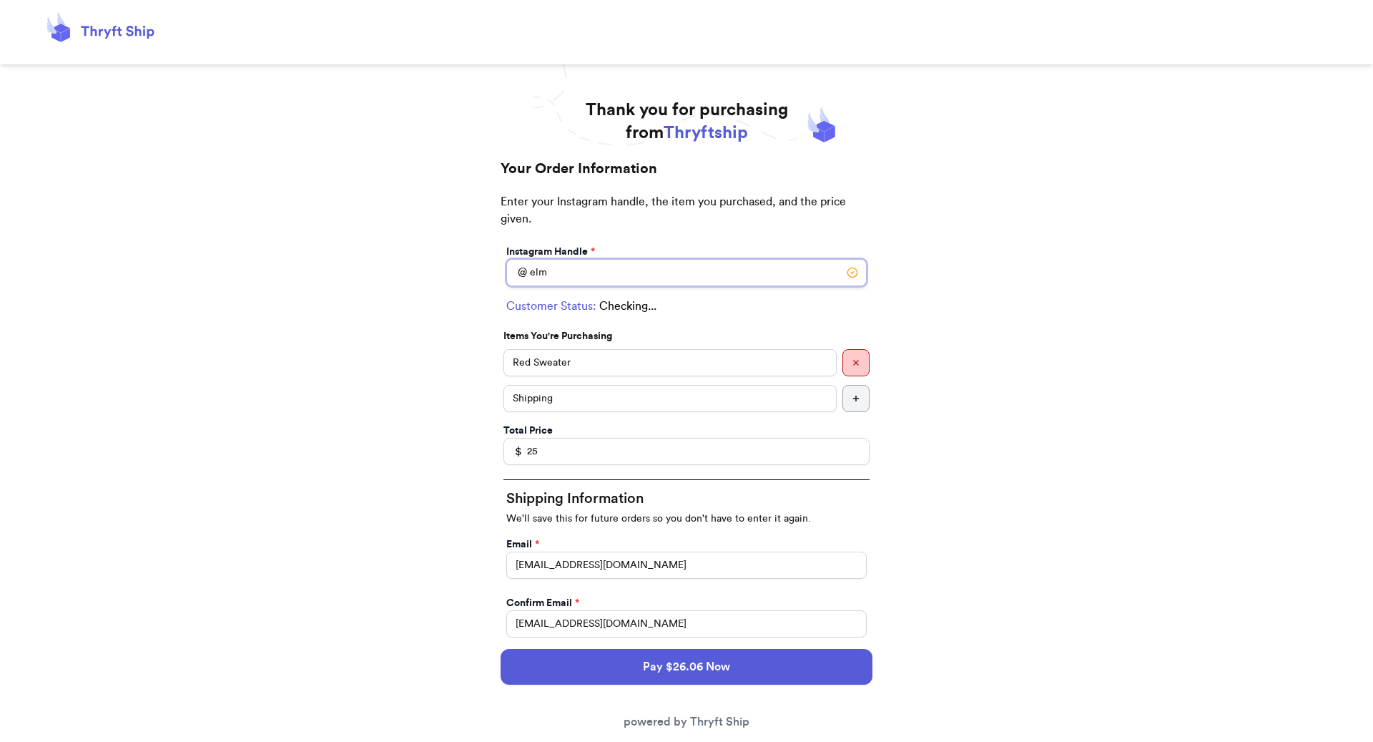
type input "elmo"
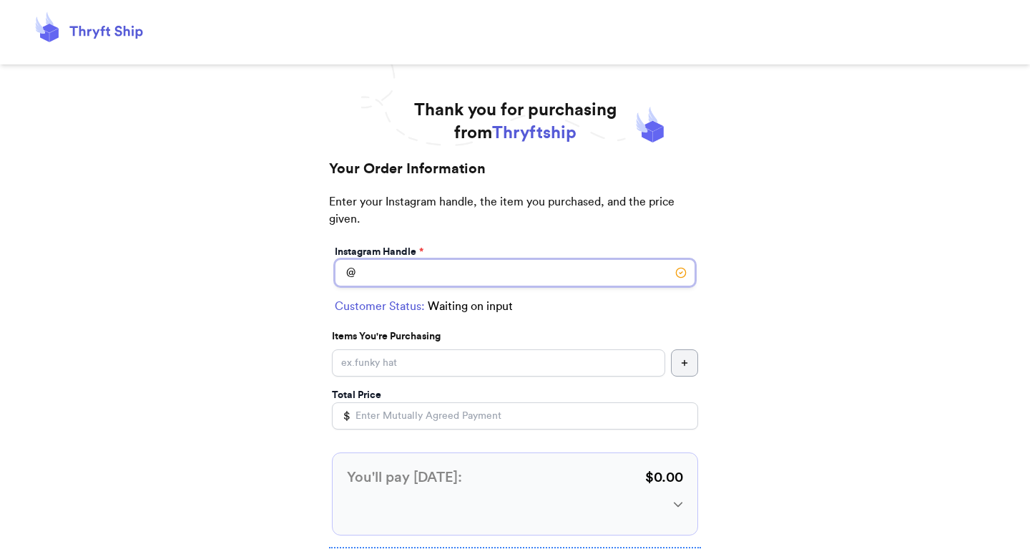
click at [488, 274] on input "Instagram Handle *" at bounding box center [515, 272] width 361 height 27
type input "elmo"
select select "NY"
type input "[US_STATE][GEOGRAPHIC_DATA]"
type input "12345"
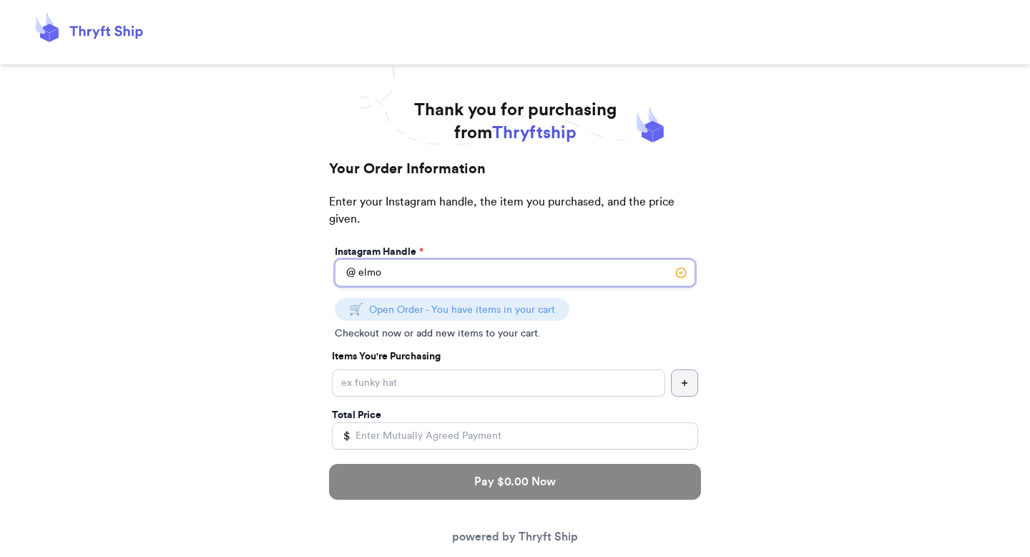
type input "elmo"
click at [382, 382] on input "Instagram Handle *" at bounding box center [498, 382] width 333 height 27
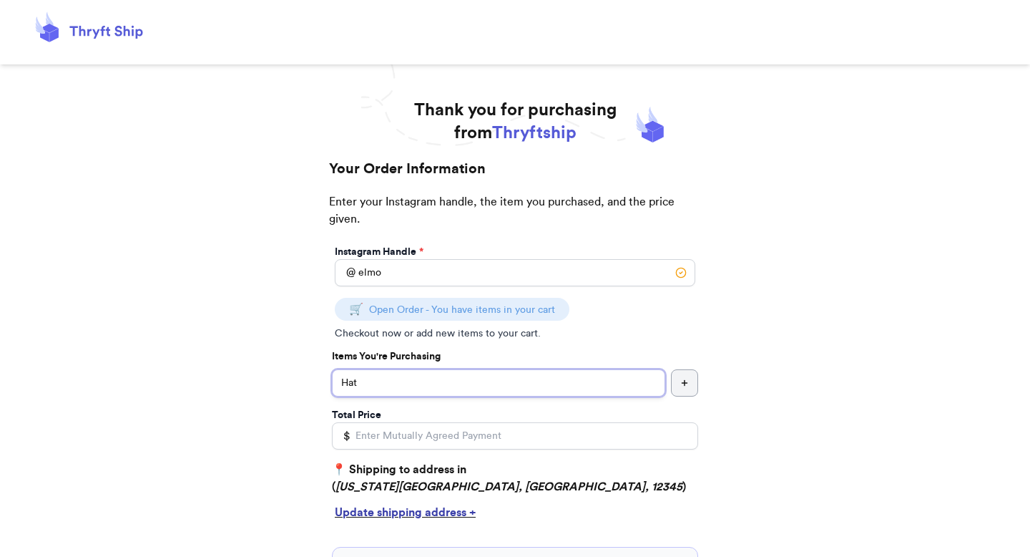
scroll to position [42, 0]
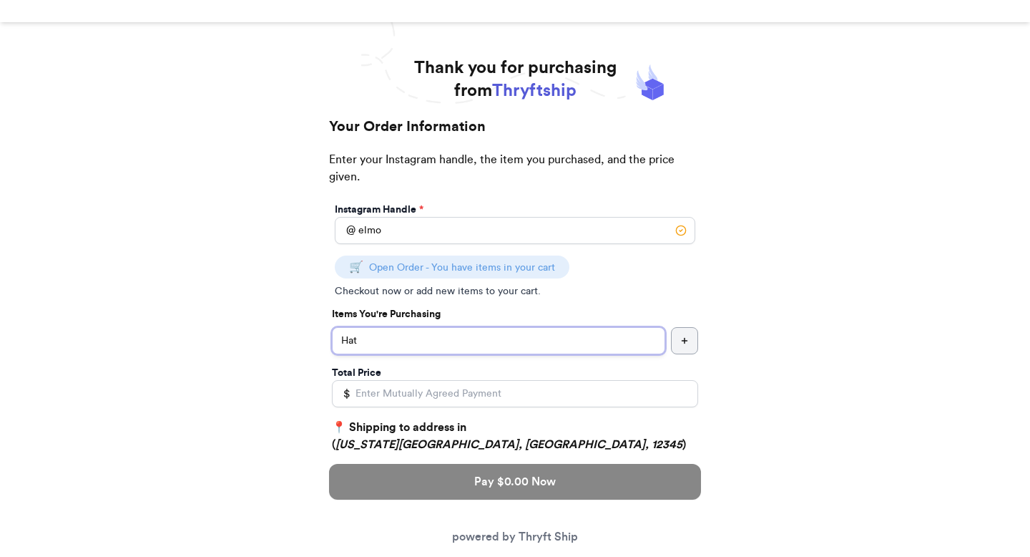
click at [577, 332] on input "Hat" at bounding box center [498, 340] width 333 height 27
click at [592, 345] on input "s=Sweater" at bounding box center [498, 340] width 333 height 27
click at [355, 341] on input "s=Sweater" at bounding box center [498, 340] width 333 height 27
type input "Sweater"
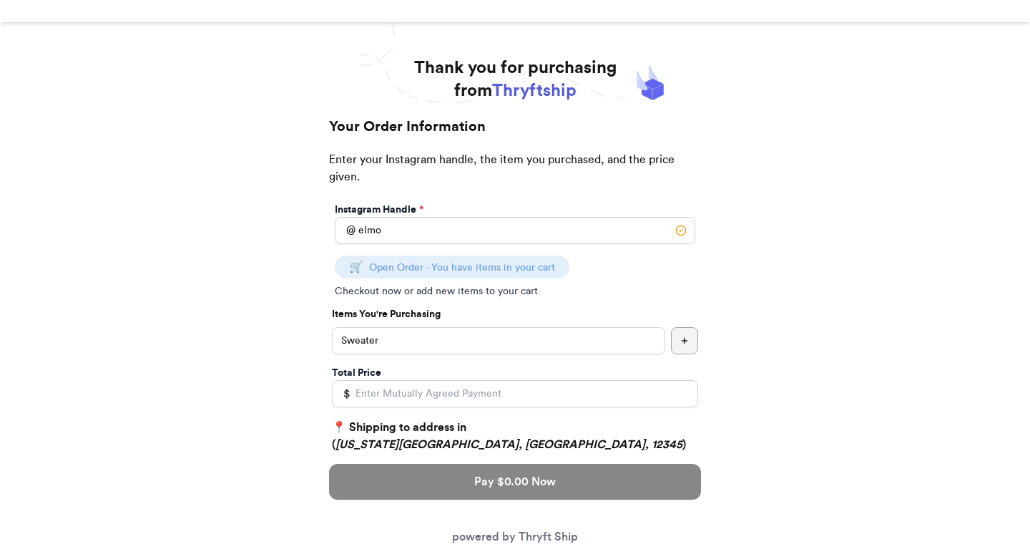
click at [680, 343] on icon "button" at bounding box center [684, 340] width 9 height 9
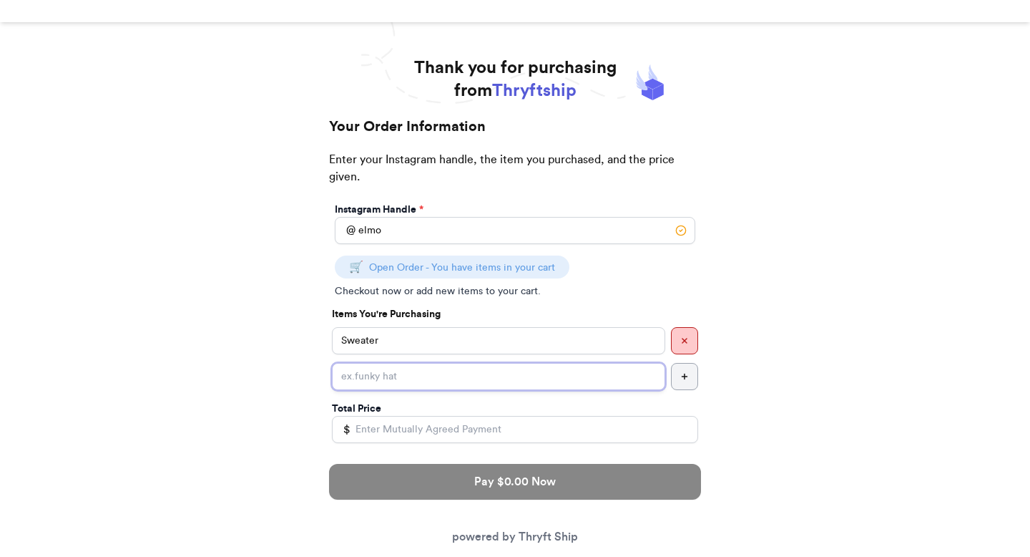
click at [547, 368] on input "Instagram Handle *" at bounding box center [498, 376] width 333 height 27
type input "Shipping"
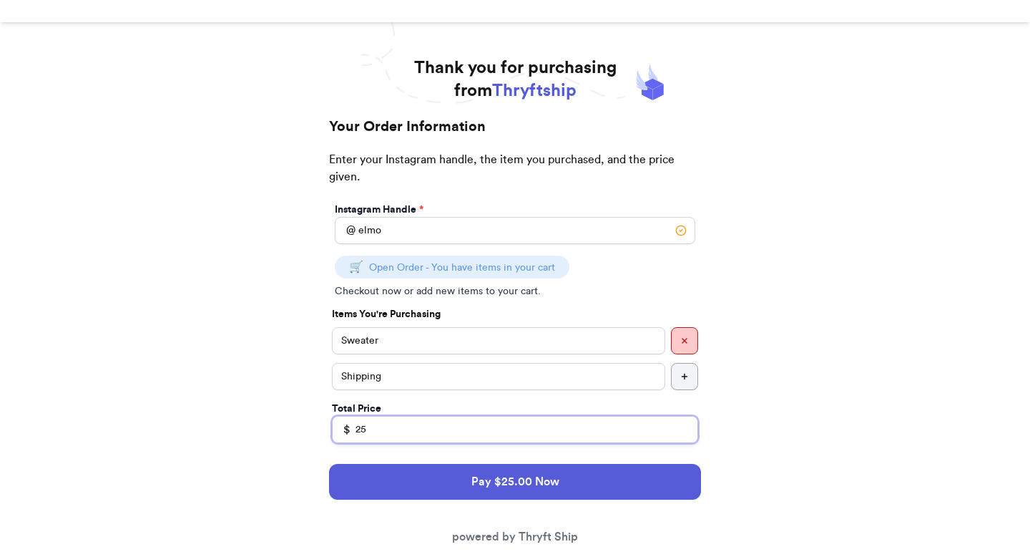
type input "25"
click at [772, 372] on div "Thank you for purchasing from Thryftship Your Order Information Enter your Inst…" at bounding box center [515, 473] width 1030 height 833
